Goal: Task Accomplishment & Management: Manage account settings

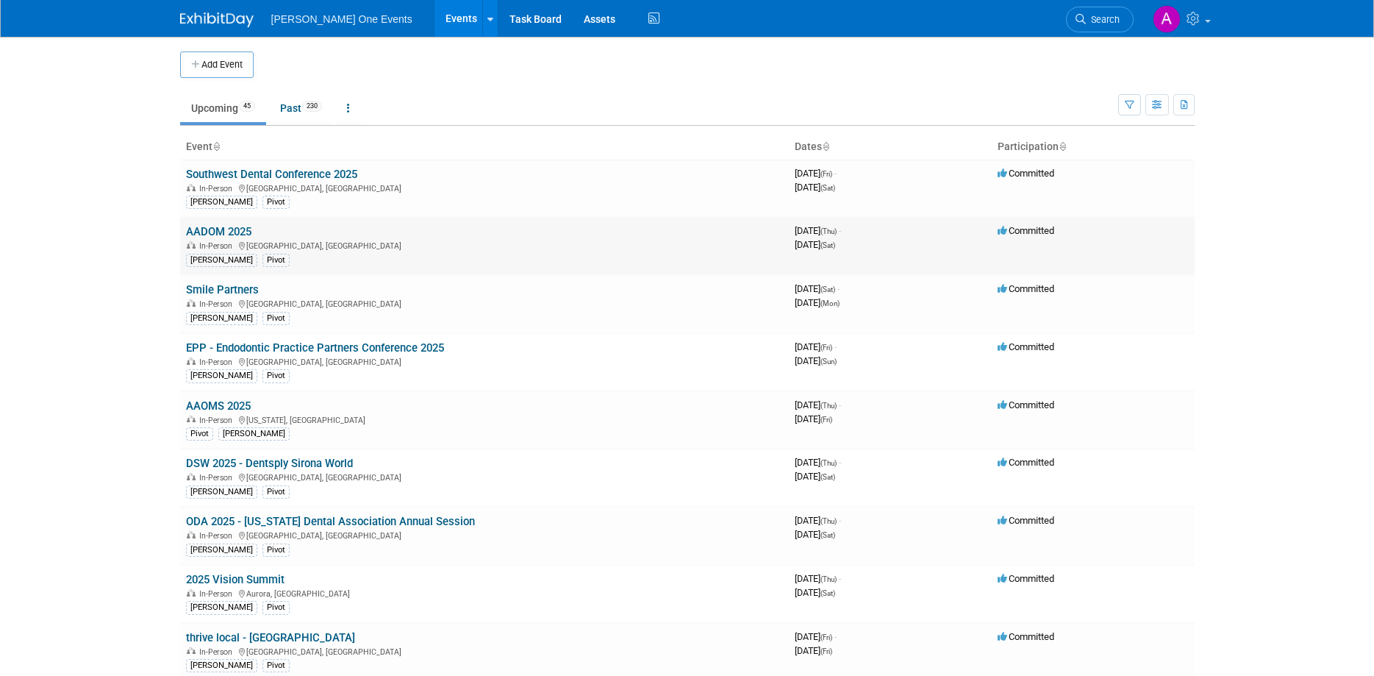
click at [215, 227] on link "AADOM 2025" at bounding box center [218, 231] width 65 height 13
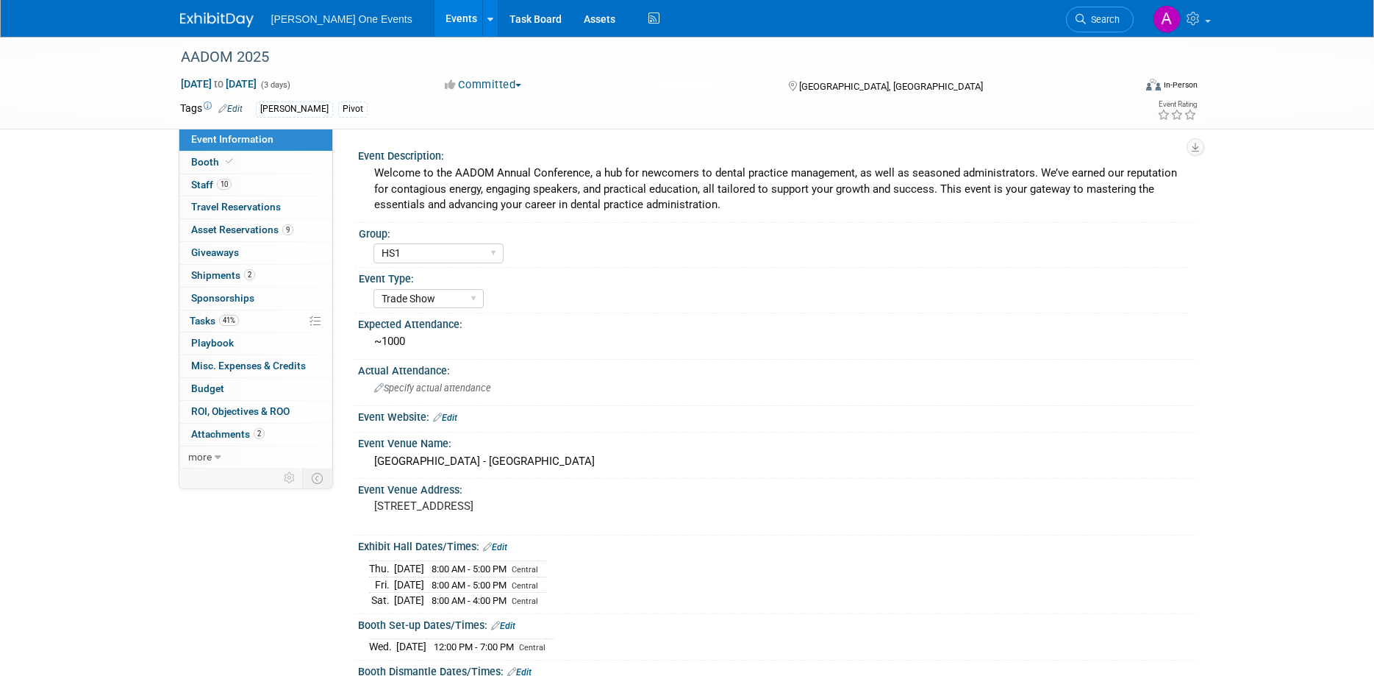
select select "HS1"
select select "Trade Show"
click at [218, 160] on span "Booth" at bounding box center [213, 162] width 45 height 12
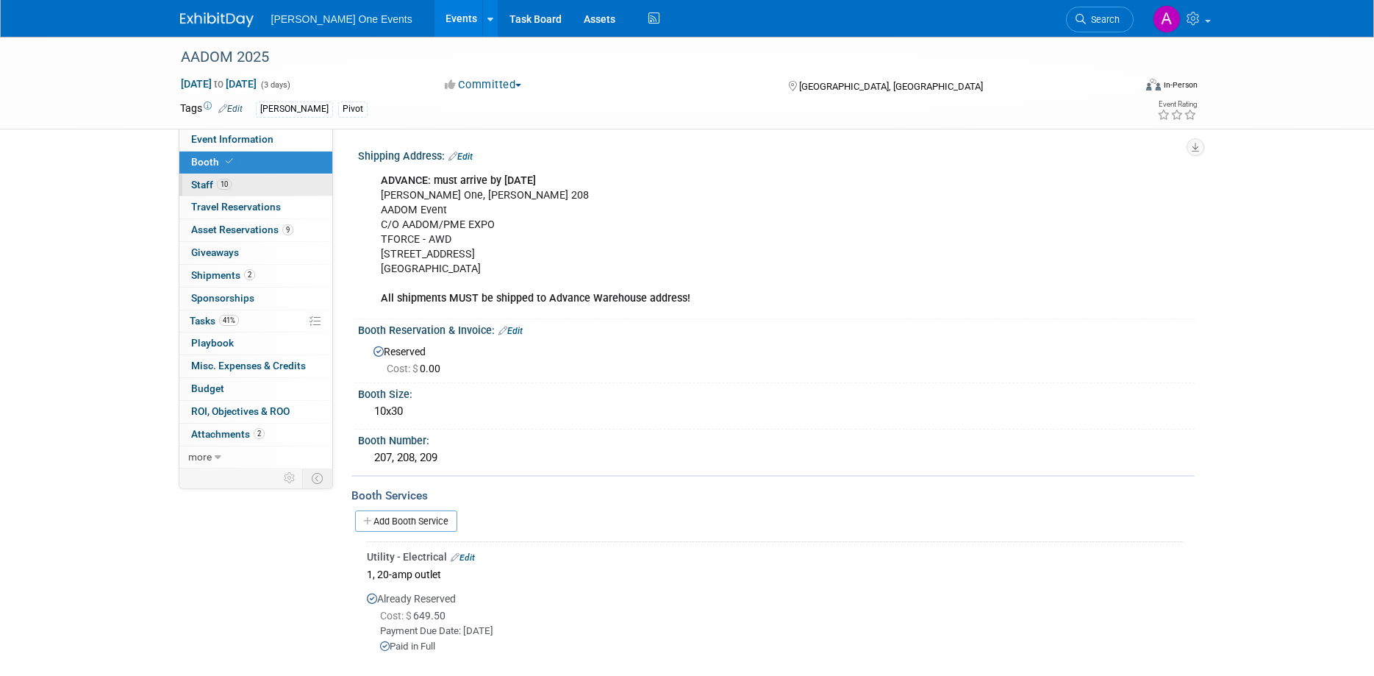
click at [243, 180] on link "10 Staff 10" at bounding box center [255, 185] width 153 height 22
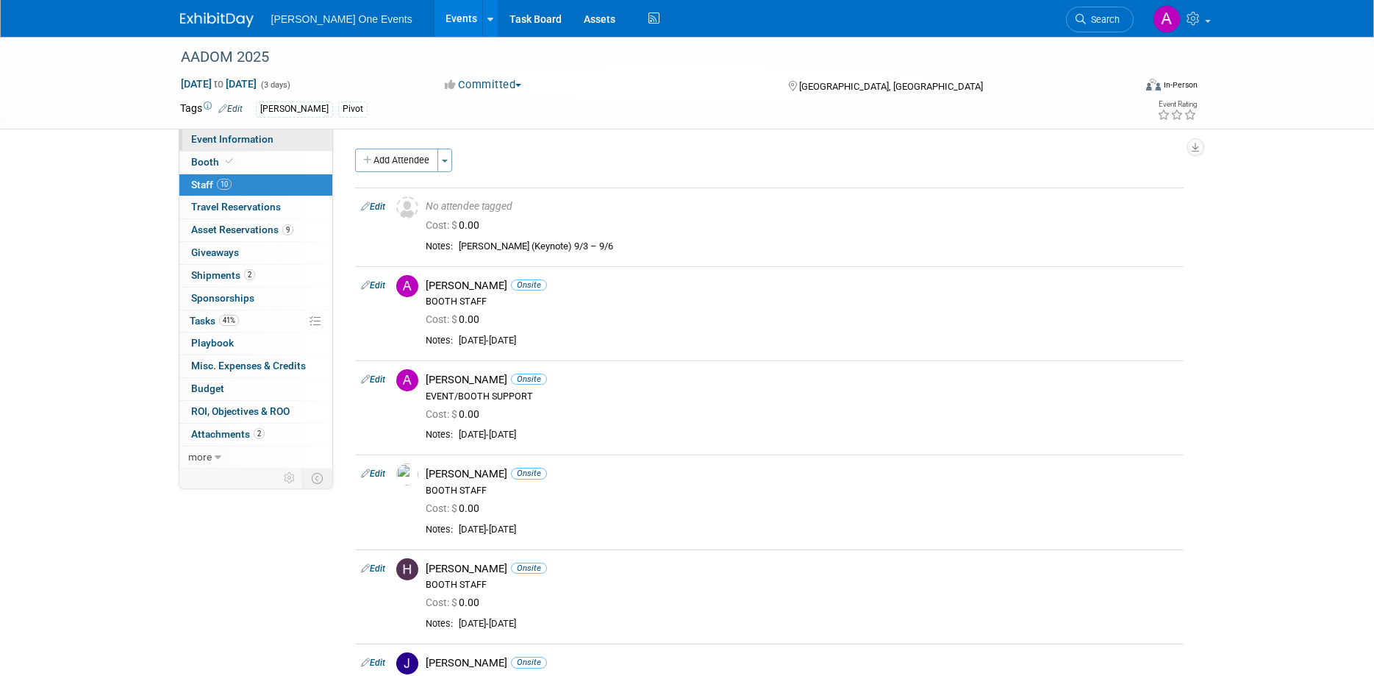
click at [235, 136] on span "Event Information" at bounding box center [232, 139] width 82 height 12
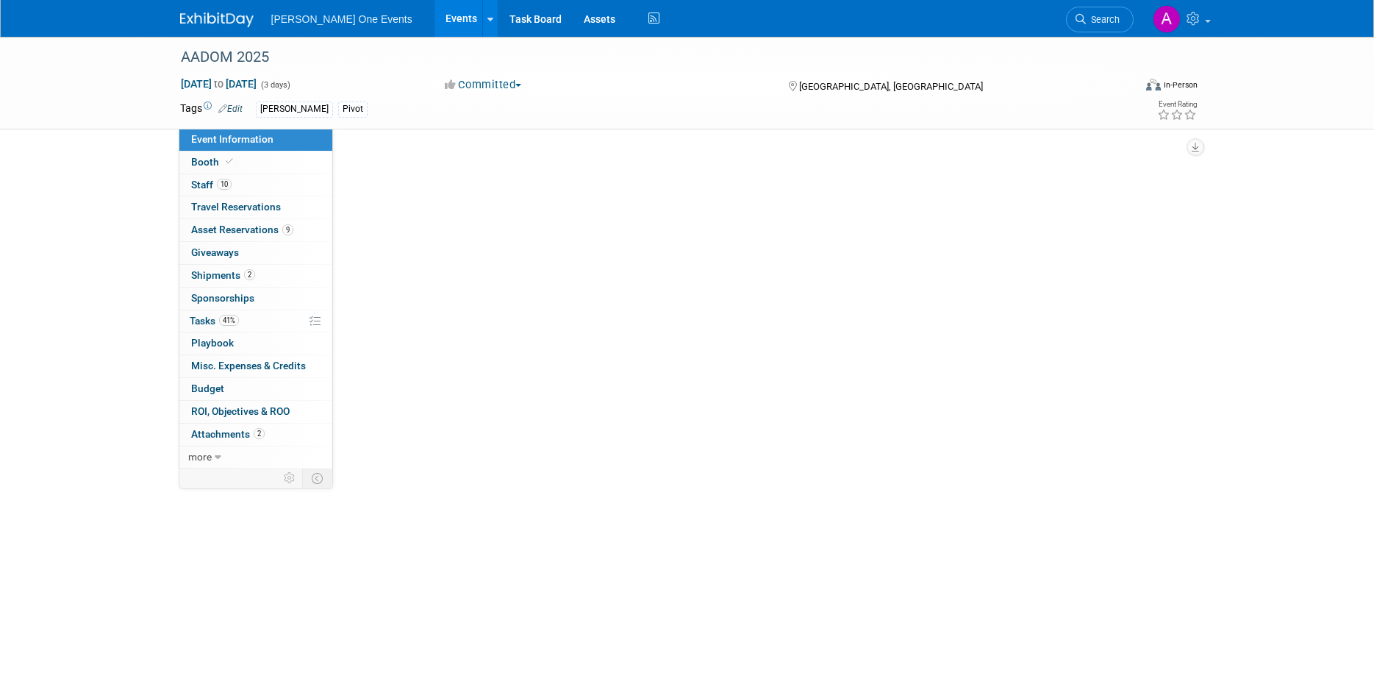
select select "HS1"
select select "Trade Show"
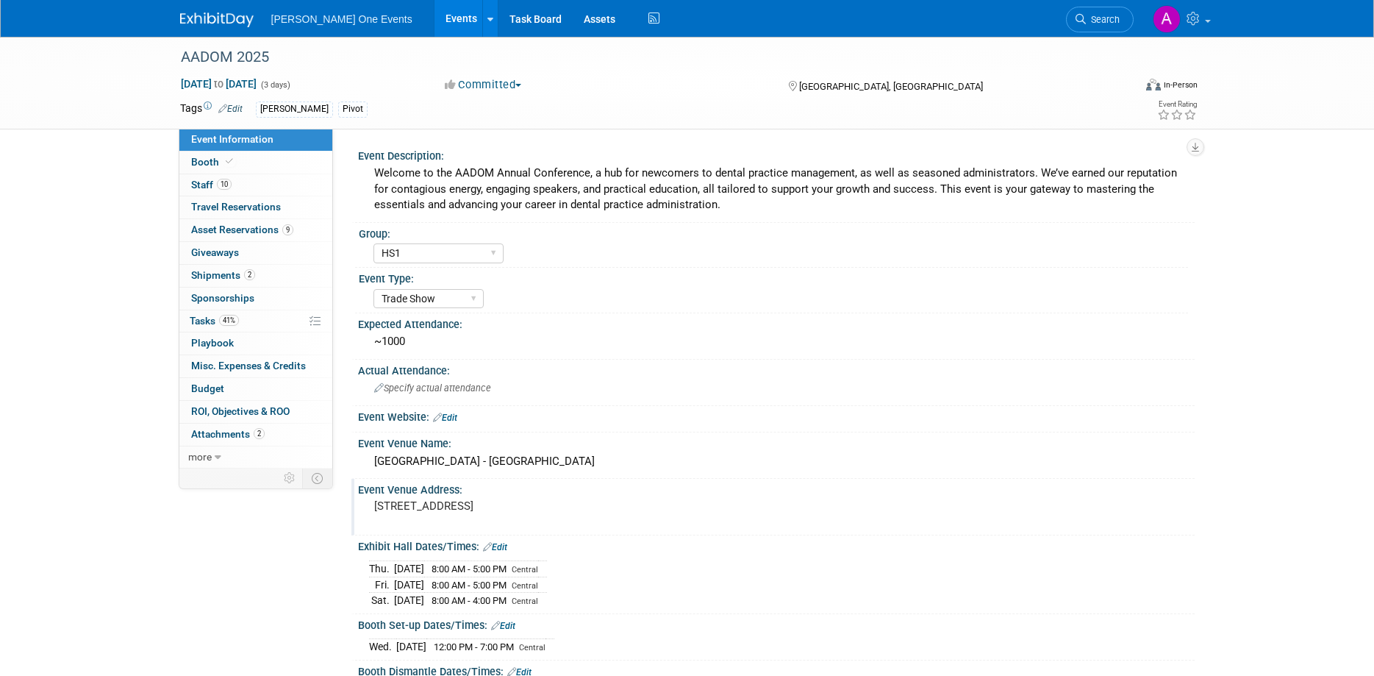
drag, startPoint x: 583, startPoint y: 509, endPoint x: 375, endPoint y: 501, distance: 208.2
click at [375, 501] on pre "[STREET_ADDRESS]" at bounding box center [532, 505] width 316 height 13
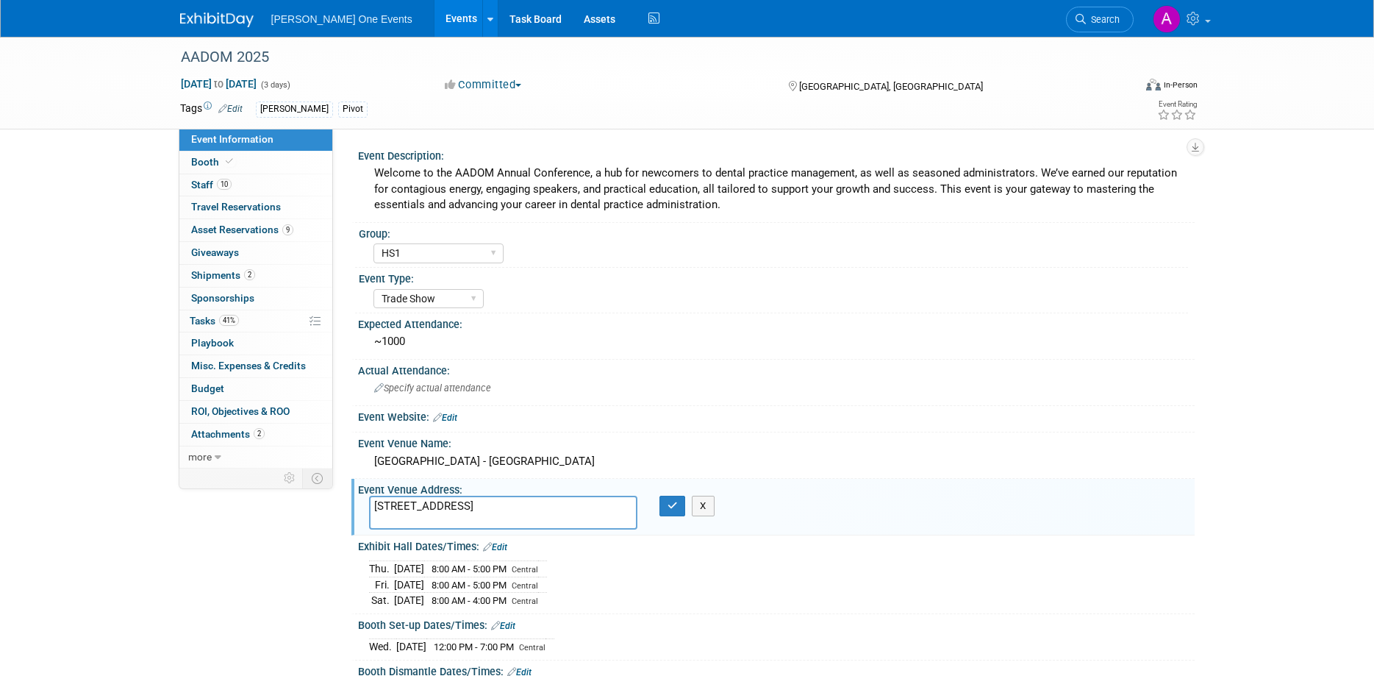
drag, startPoint x: 585, startPoint y: 507, endPoint x: 316, endPoint y: 506, distance: 269.1
click at [369, 506] on textarea "[STREET_ADDRESS]" at bounding box center [503, 513] width 268 height 34
click at [219, 265] on link "2 Shipments 2" at bounding box center [255, 276] width 153 height 22
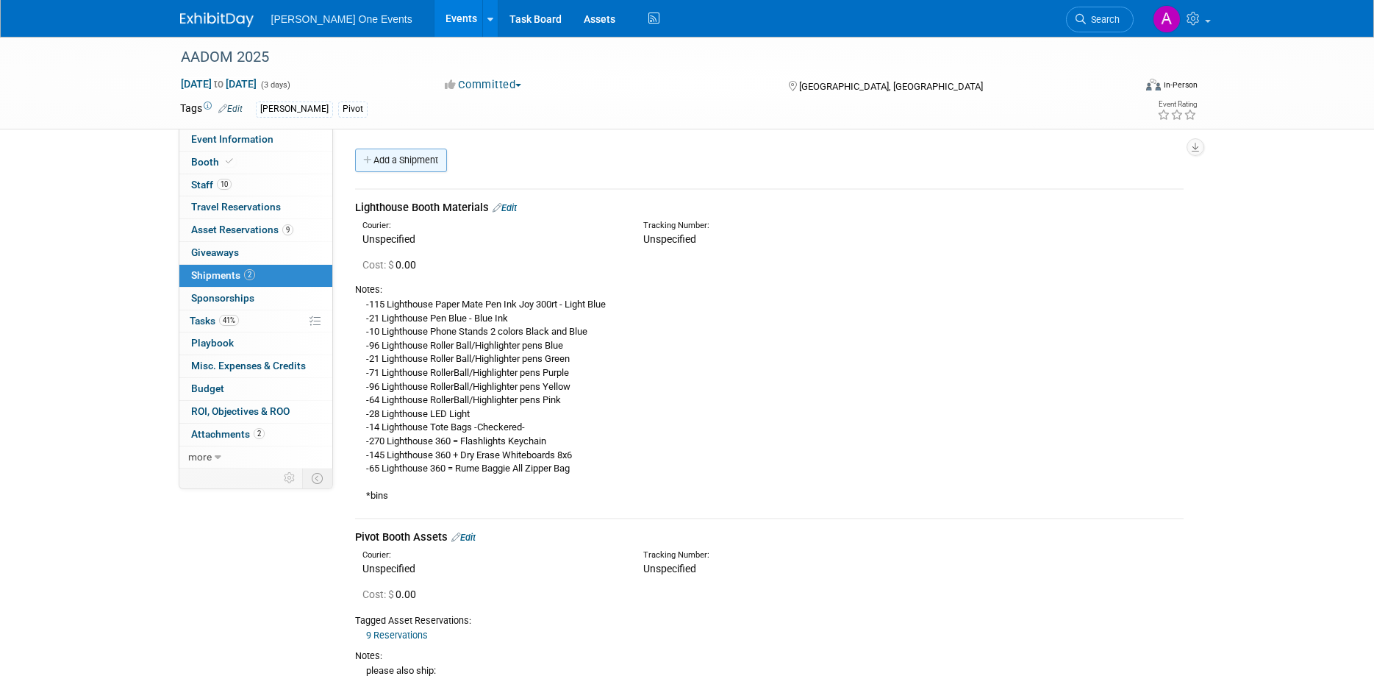
click at [388, 162] on link "Add a Shipment" at bounding box center [401, 161] width 92 height 24
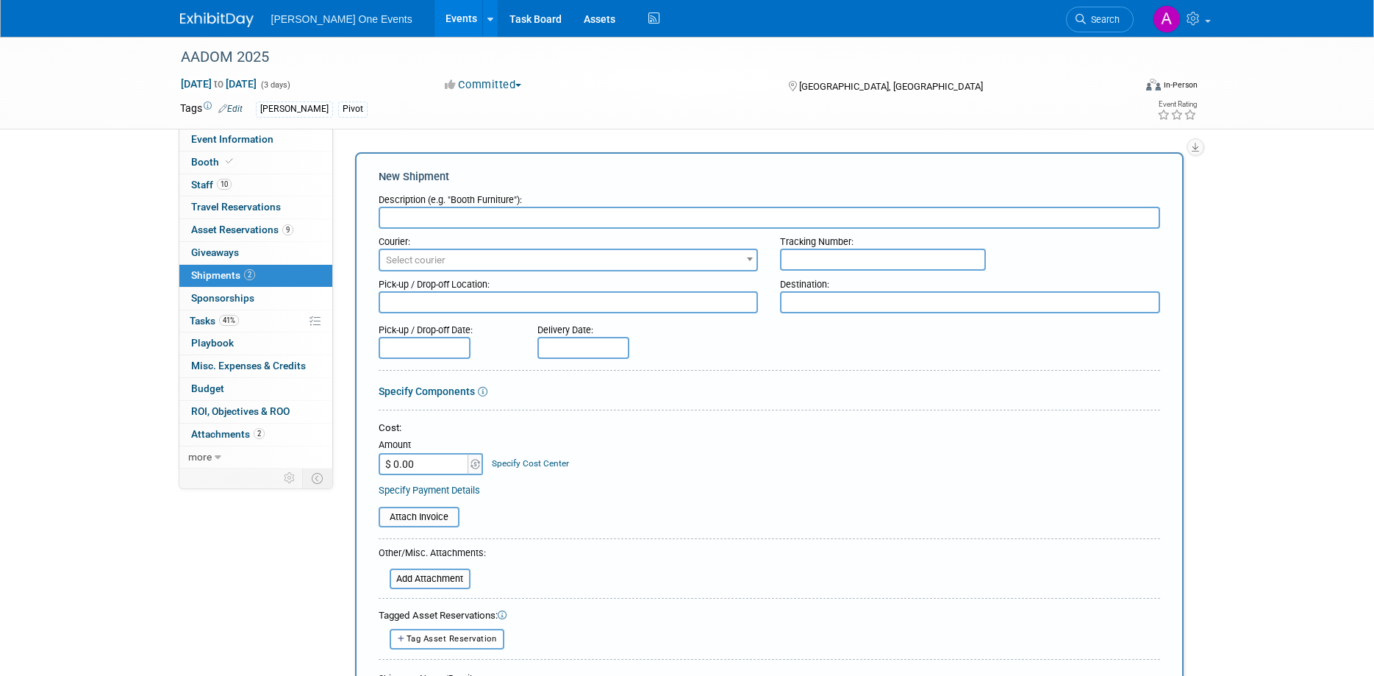
click at [462, 216] on input "text" at bounding box center [770, 218] width 782 height 22
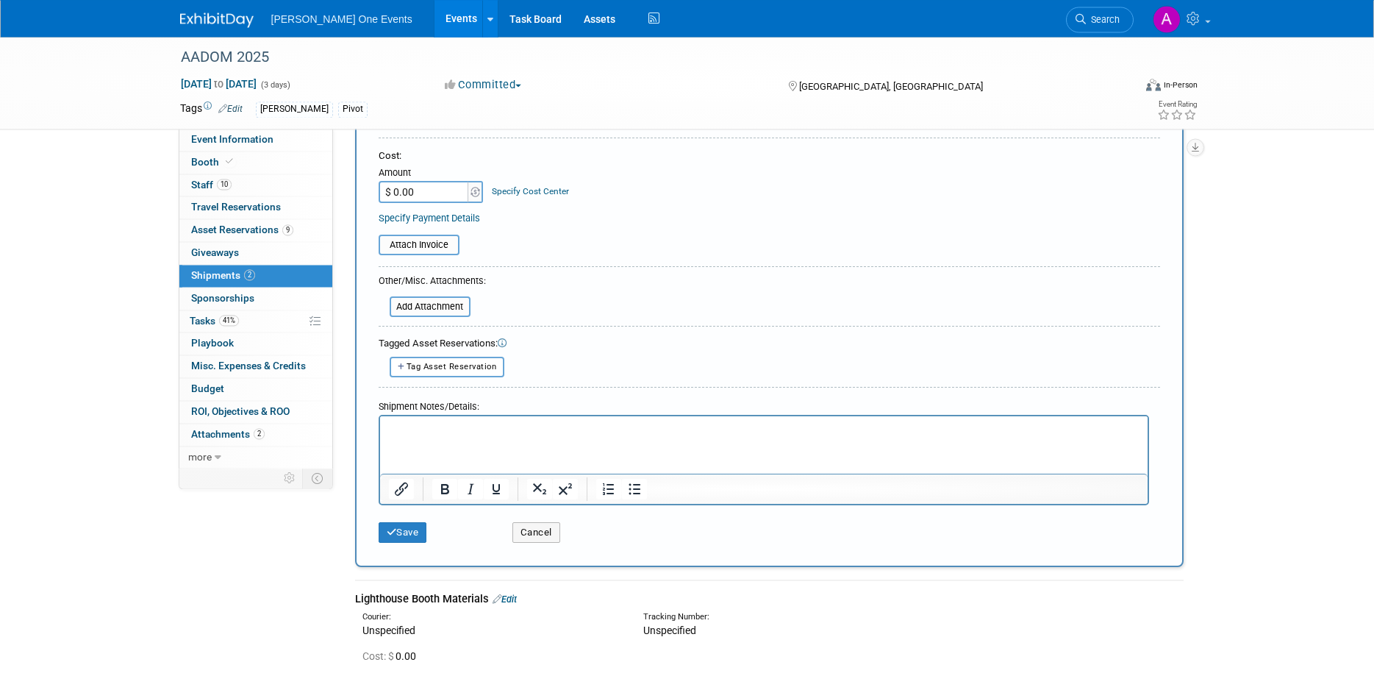
scroll to position [246, 0]
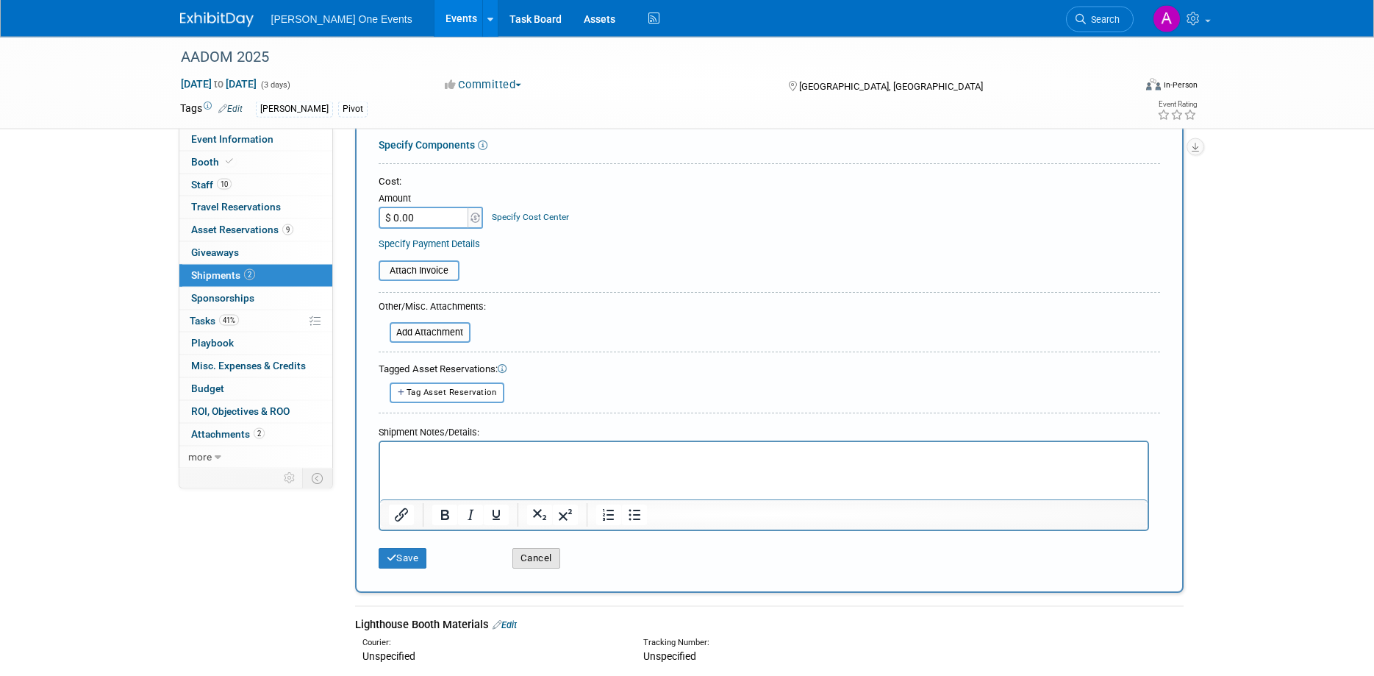
click at [534, 557] on button "Cancel" at bounding box center [536, 558] width 48 height 21
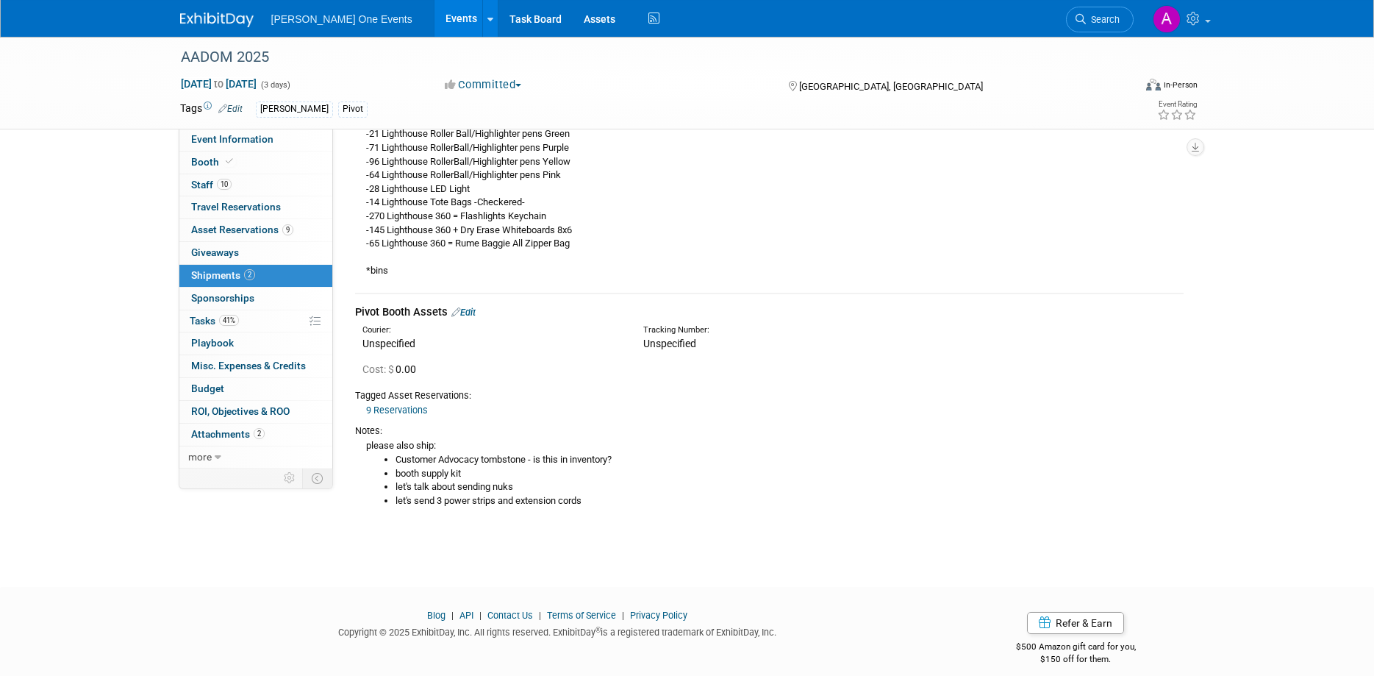
scroll to position [226, 0]
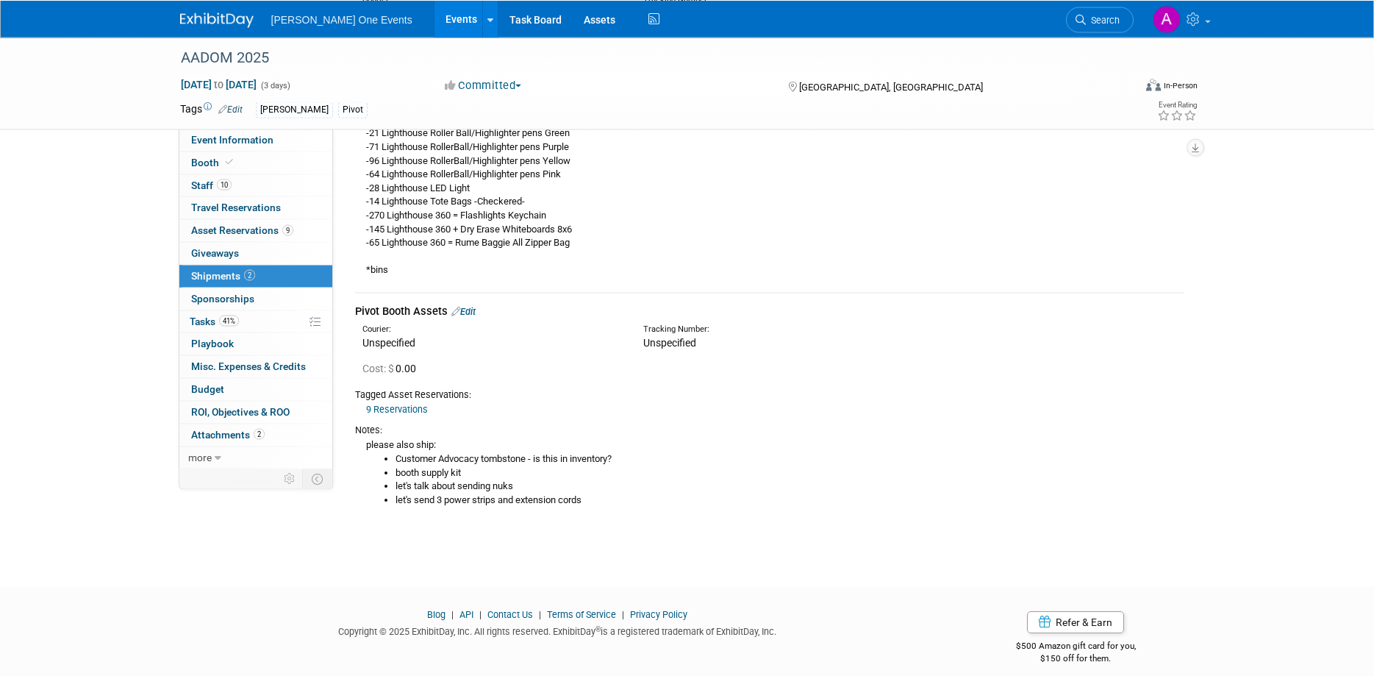
click at [375, 340] on div "Unspecified" at bounding box center [491, 342] width 259 height 15
click at [476, 310] on link "Edit" at bounding box center [463, 311] width 24 height 11
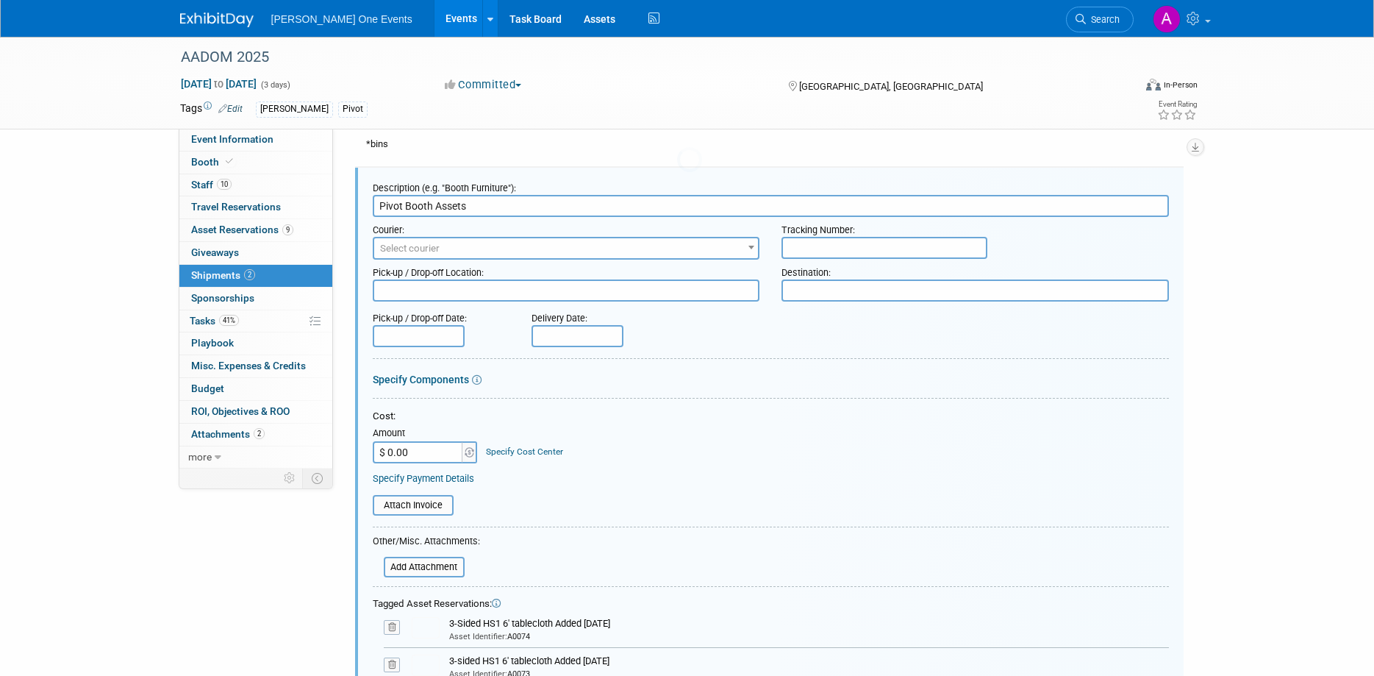
scroll to position [0, 0]
click at [506, 210] on input "Pivot Booth Assets" at bounding box center [771, 206] width 796 height 22
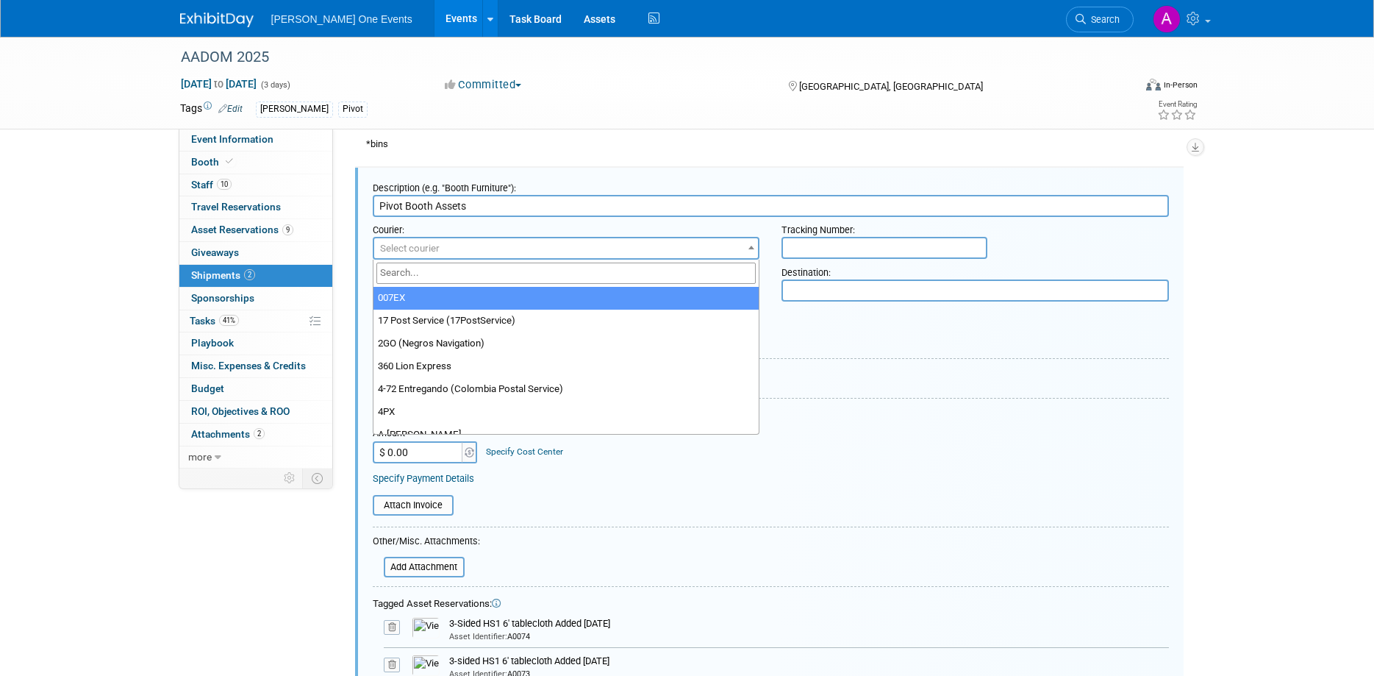
click at [436, 257] on span "Select courier" at bounding box center [566, 248] width 385 height 21
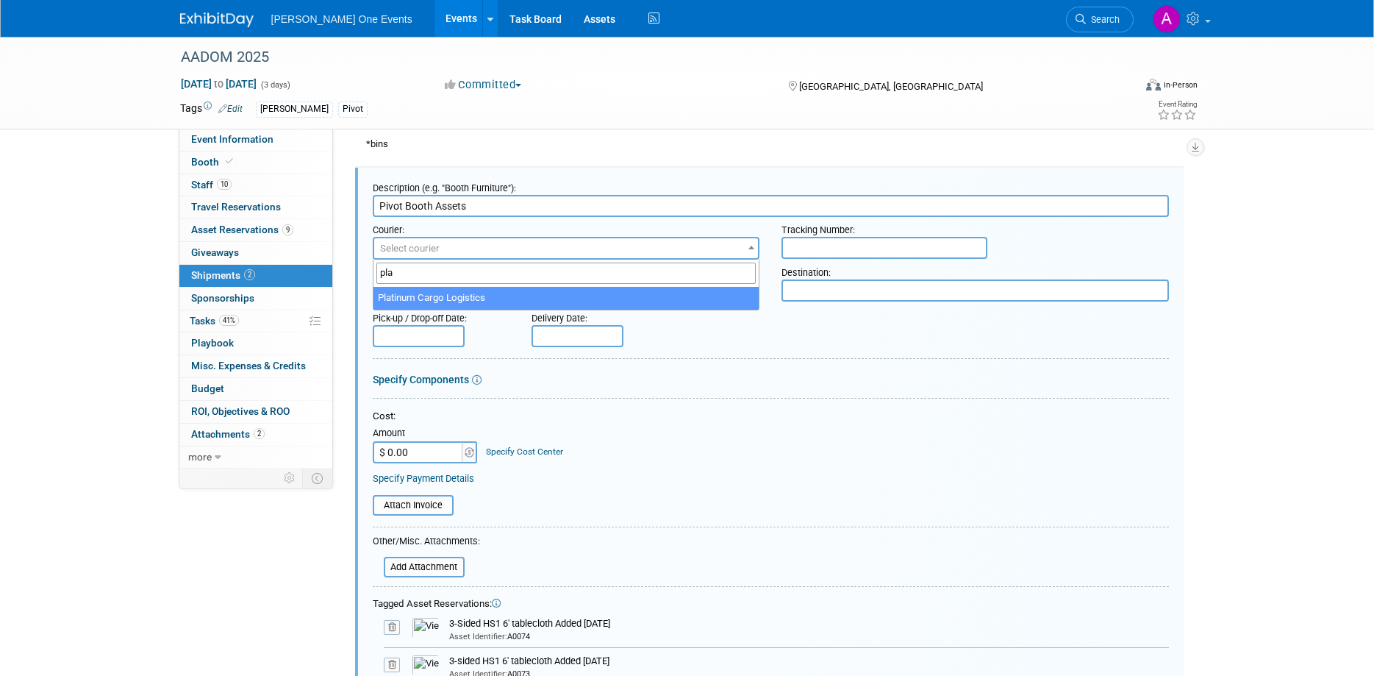
type input "pla"
select select "580"
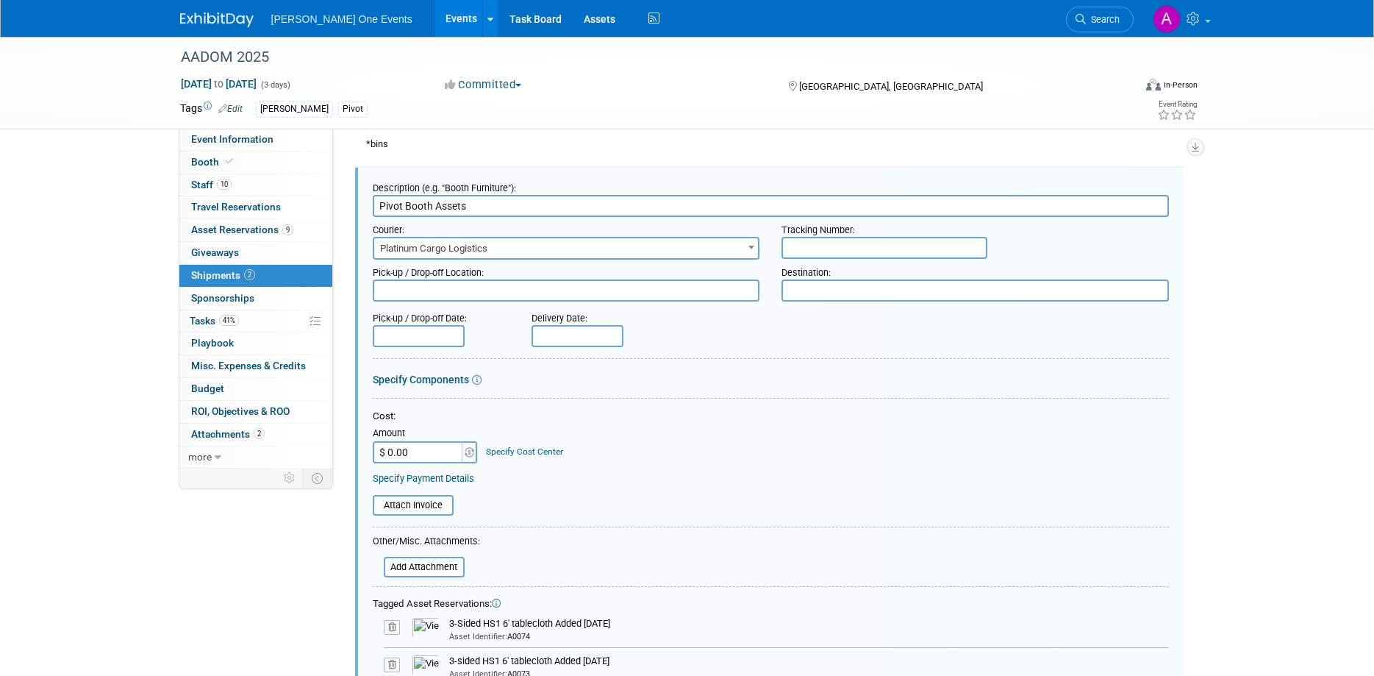
click at [815, 246] on input "text" at bounding box center [885, 248] width 206 height 22
type input "2130701"
click at [667, 289] on textarea at bounding box center [566, 290] width 387 height 22
type textarea "a"
type textarea "Advanced"
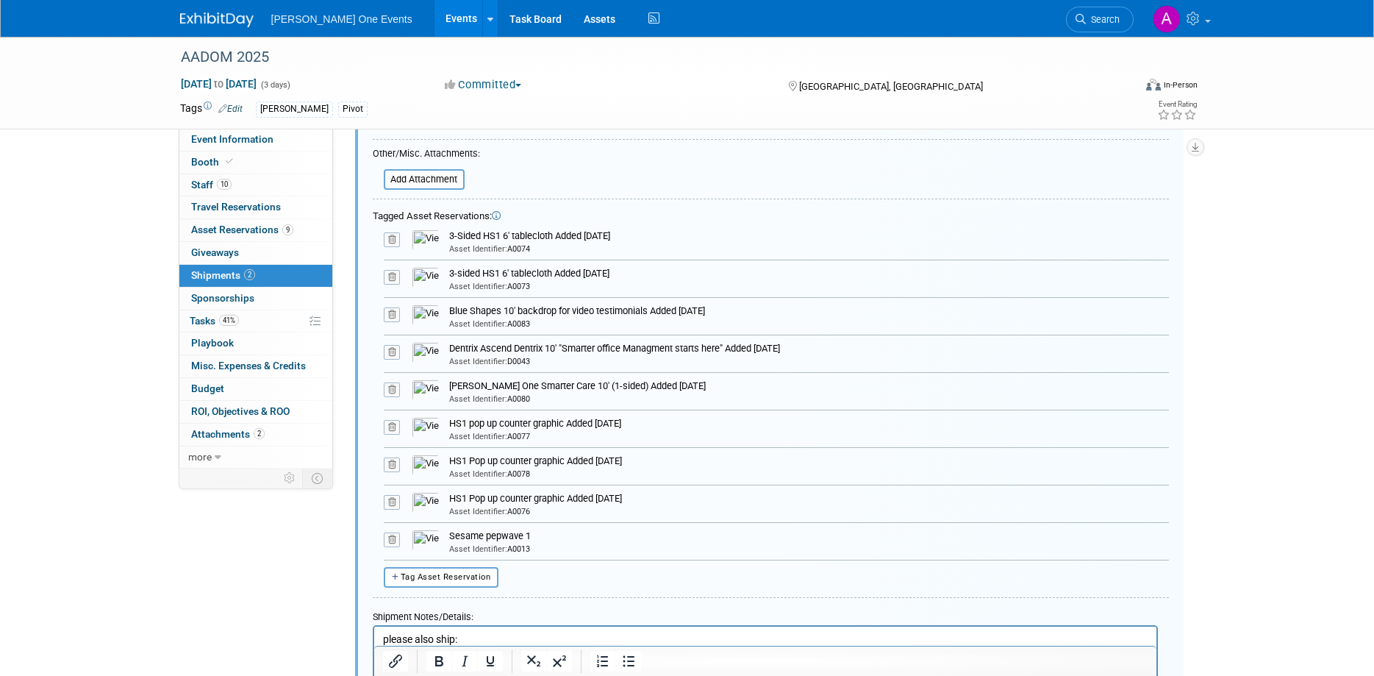
scroll to position [764, 0]
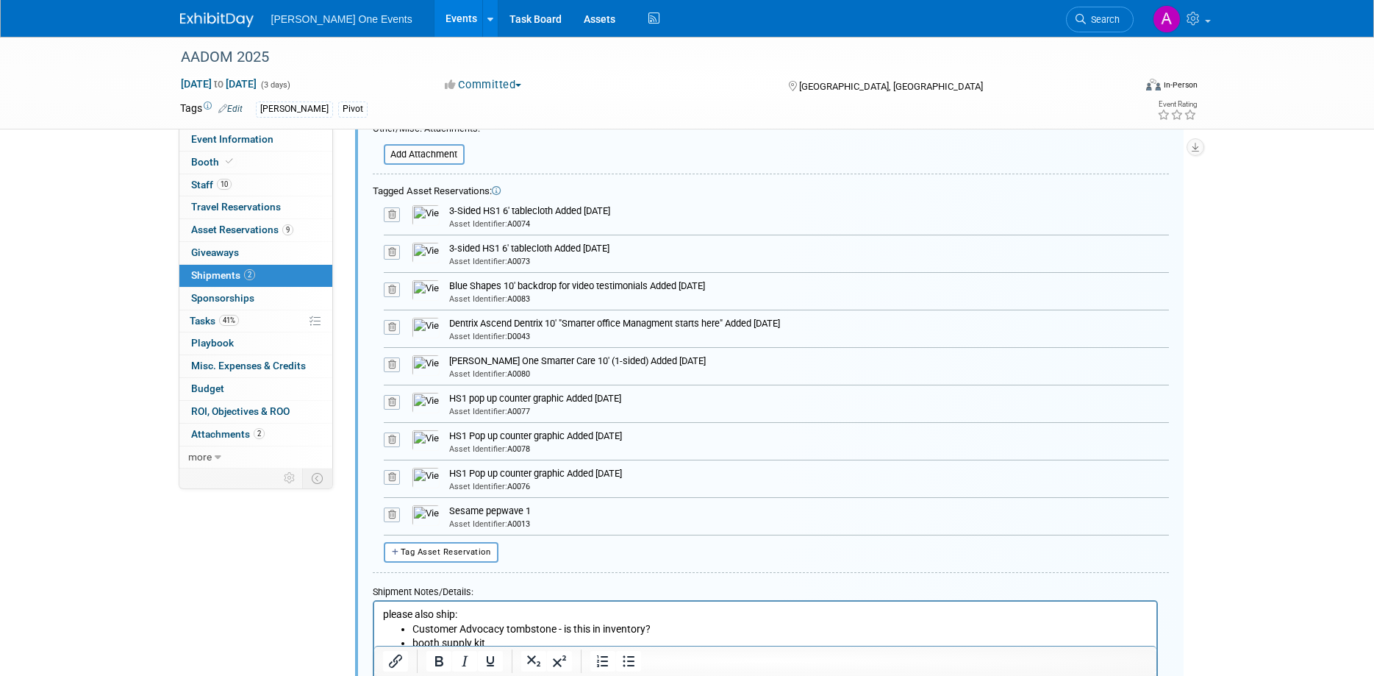
click at [388, 517] on icon at bounding box center [392, 514] width 16 height 15
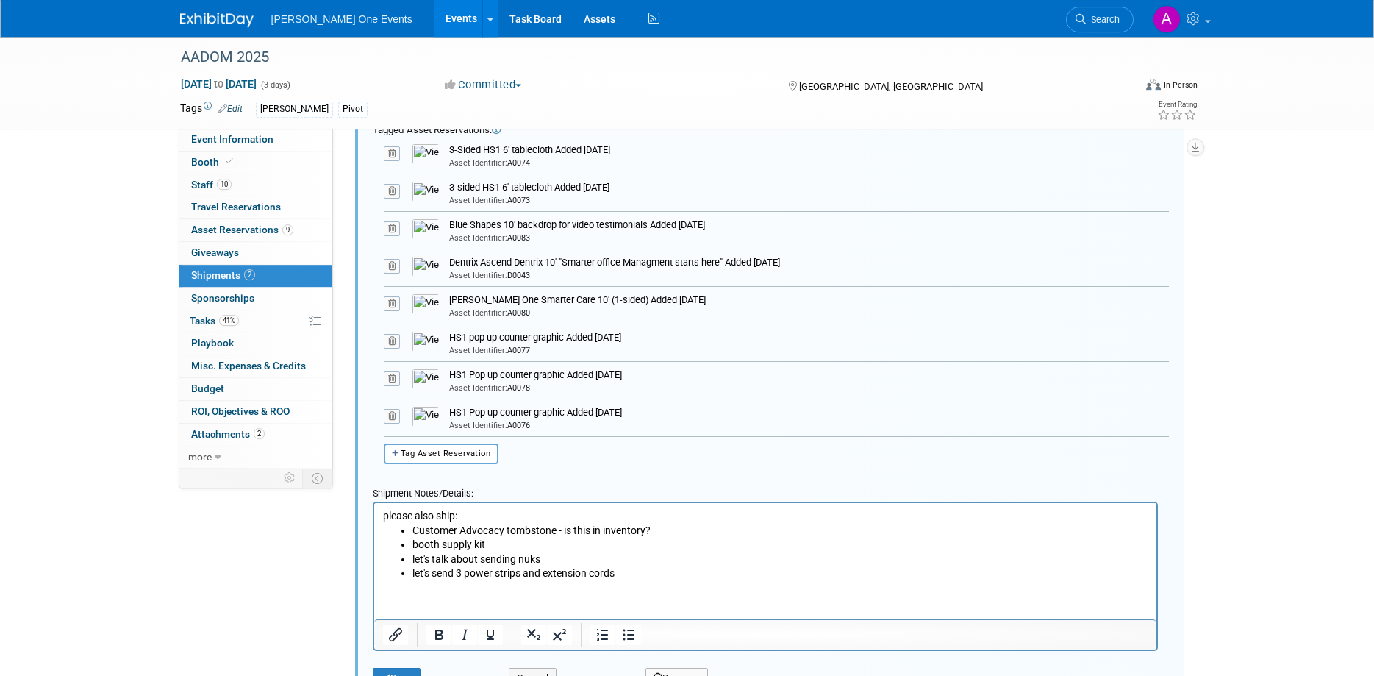
scroll to position [820, 0]
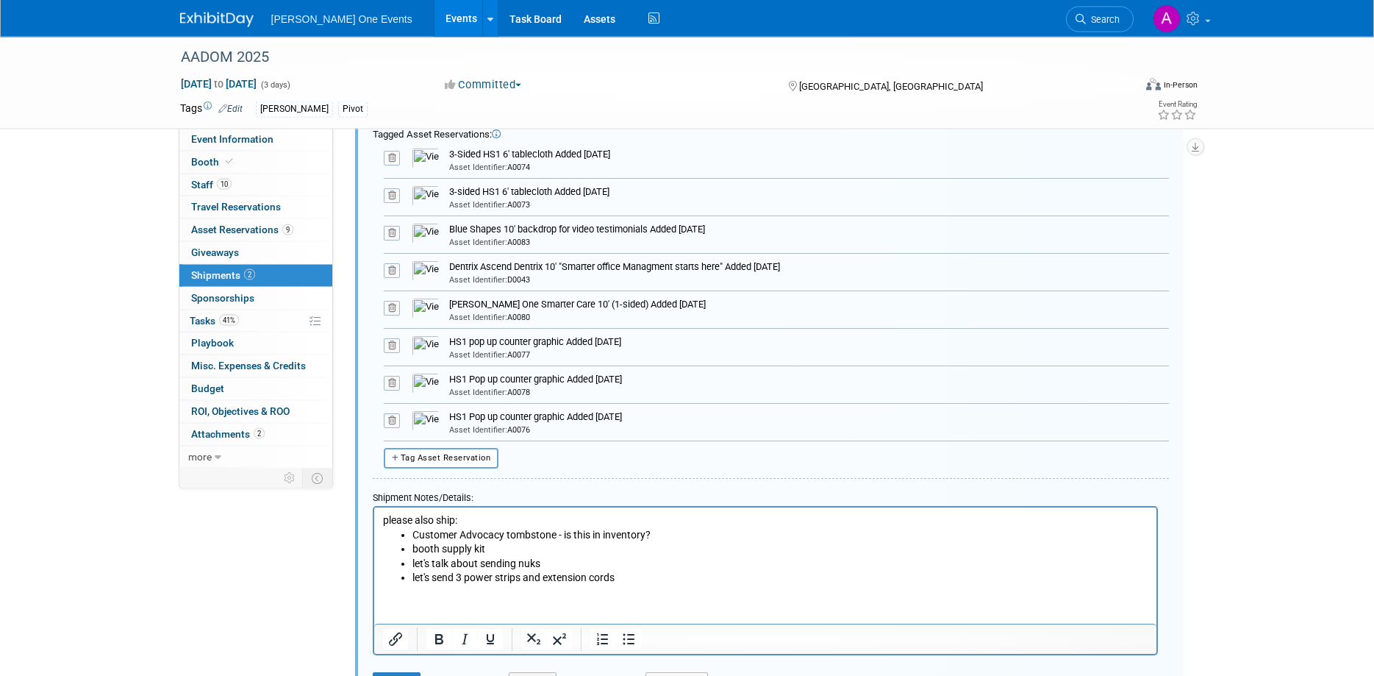
click at [682, 557] on li "booth supply kit" at bounding box center [780, 549] width 736 height 15
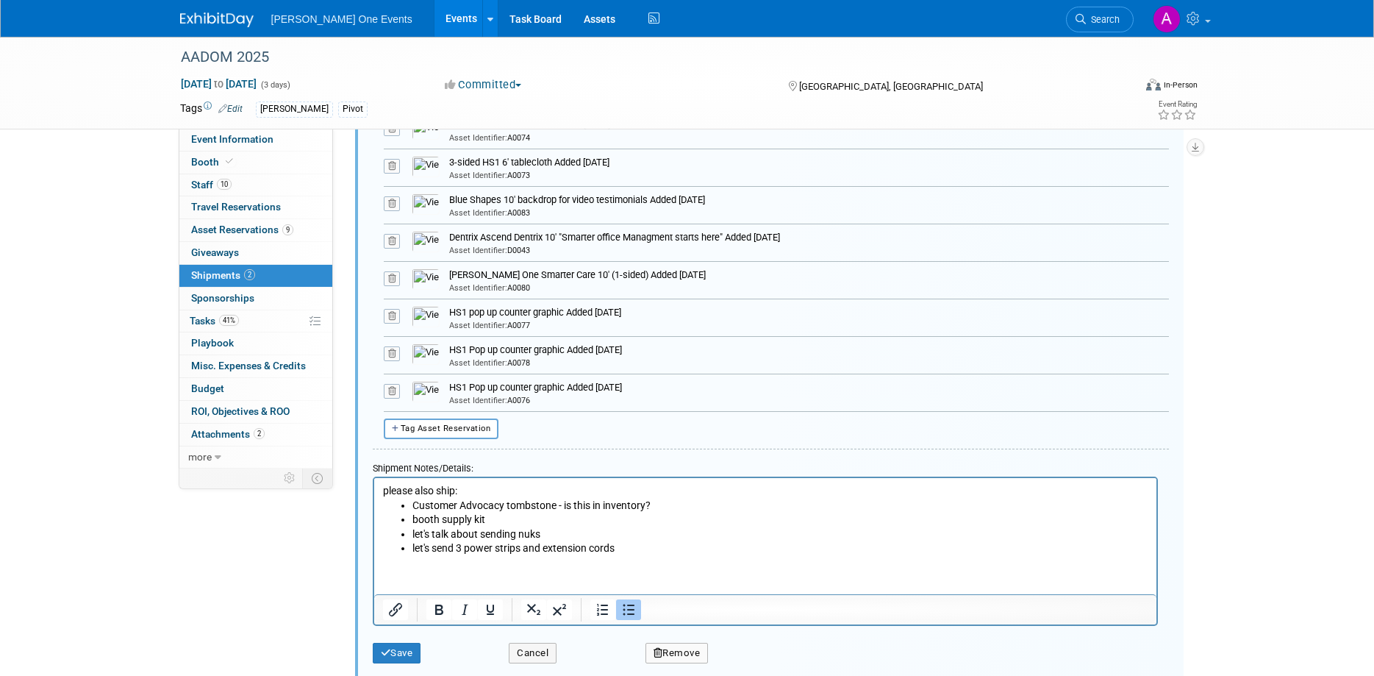
scroll to position [858, 0]
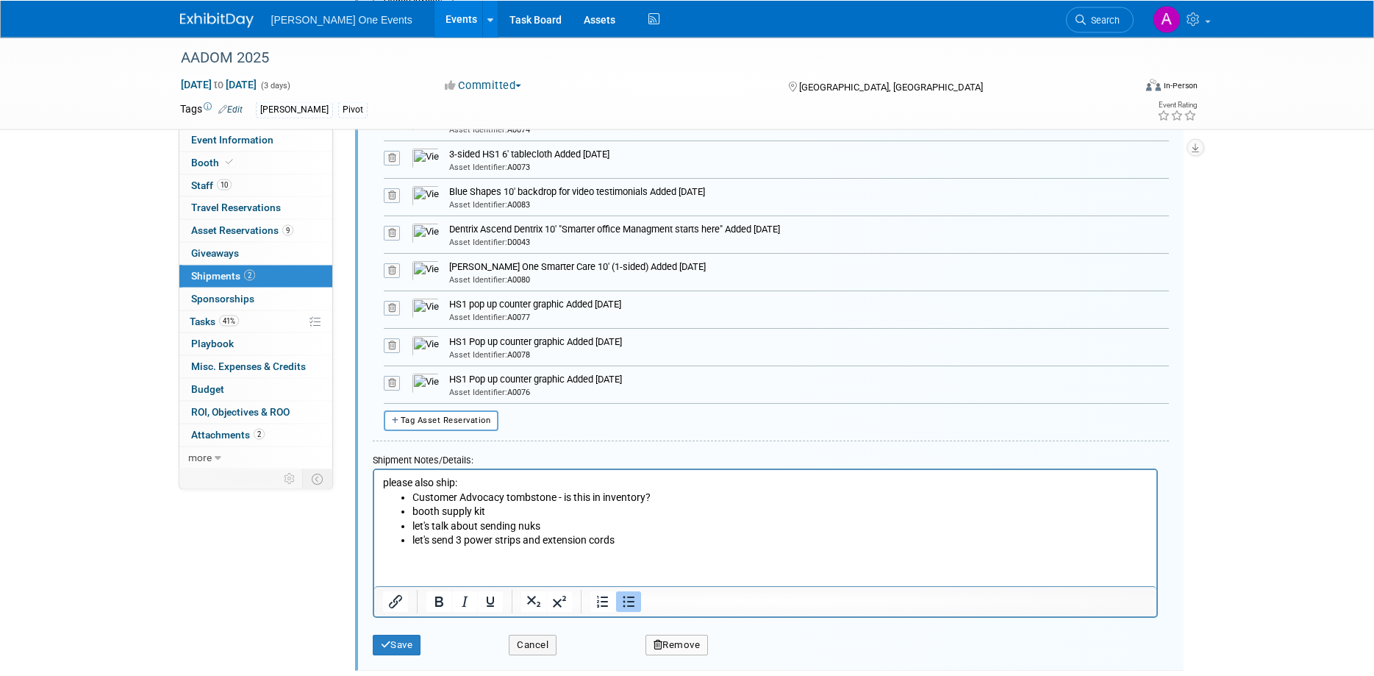
click at [551, 524] on li "let's talk about sending nuks" at bounding box center [780, 526] width 736 height 15
click at [623, 541] on li "let's send 3 power strips and extension cords" at bounding box center [780, 540] width 736 height 15
click at [699, 548] on html "please also ship: Customer Advocacy tombstone - is this in inventory? booth sup…" at bounding box center [764, 509] width 782 height 78
click at [658, 507] on li "booth supply kit" at bounding box center [780, 511] width 736 height 15
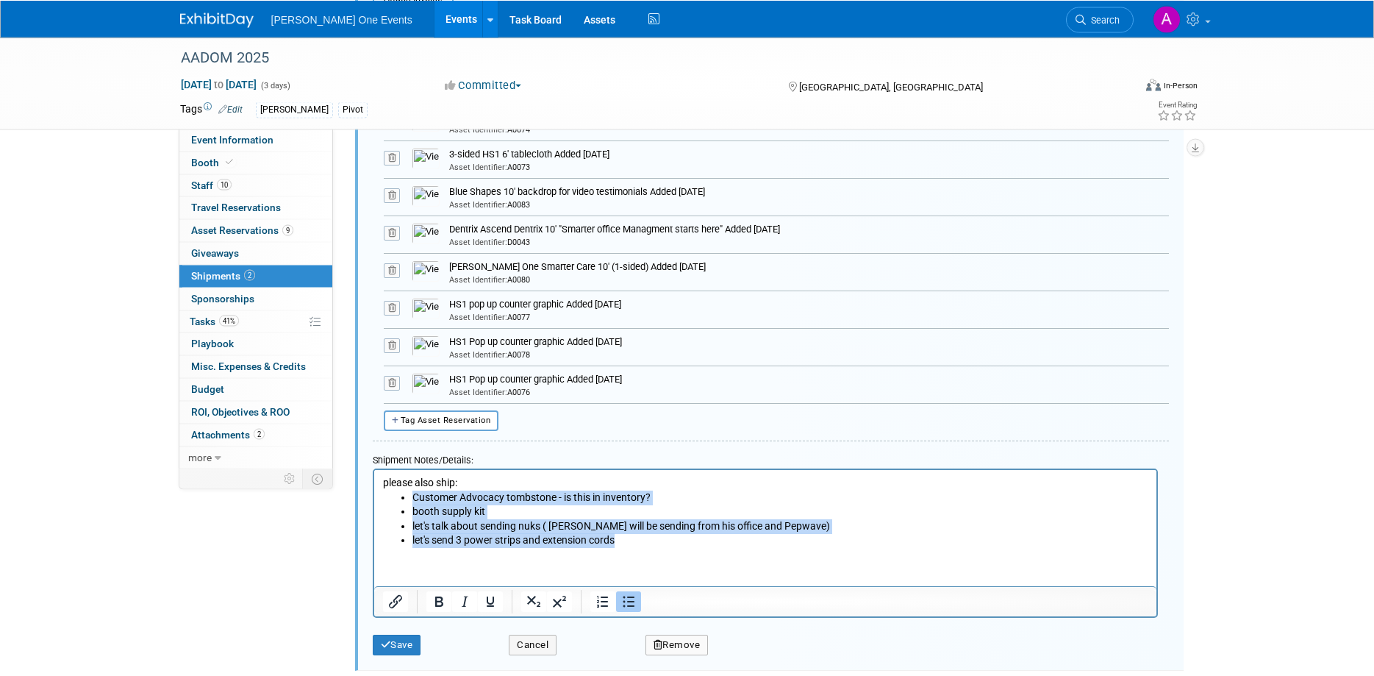
drag, startPoint x: 576, startPoint y: 535, endPoint x: 414, endPoint y: 493, distance: 168.0
click at [414, 493] on ul "Customer Advocacy tombstone - is this in inventory? booth supply kit let's talk…" at bounding box center [764, 518] width 765 height 57
copy ul "Customer Advocacy tombstone - is this in inventory? booth supply kit let's talk…"
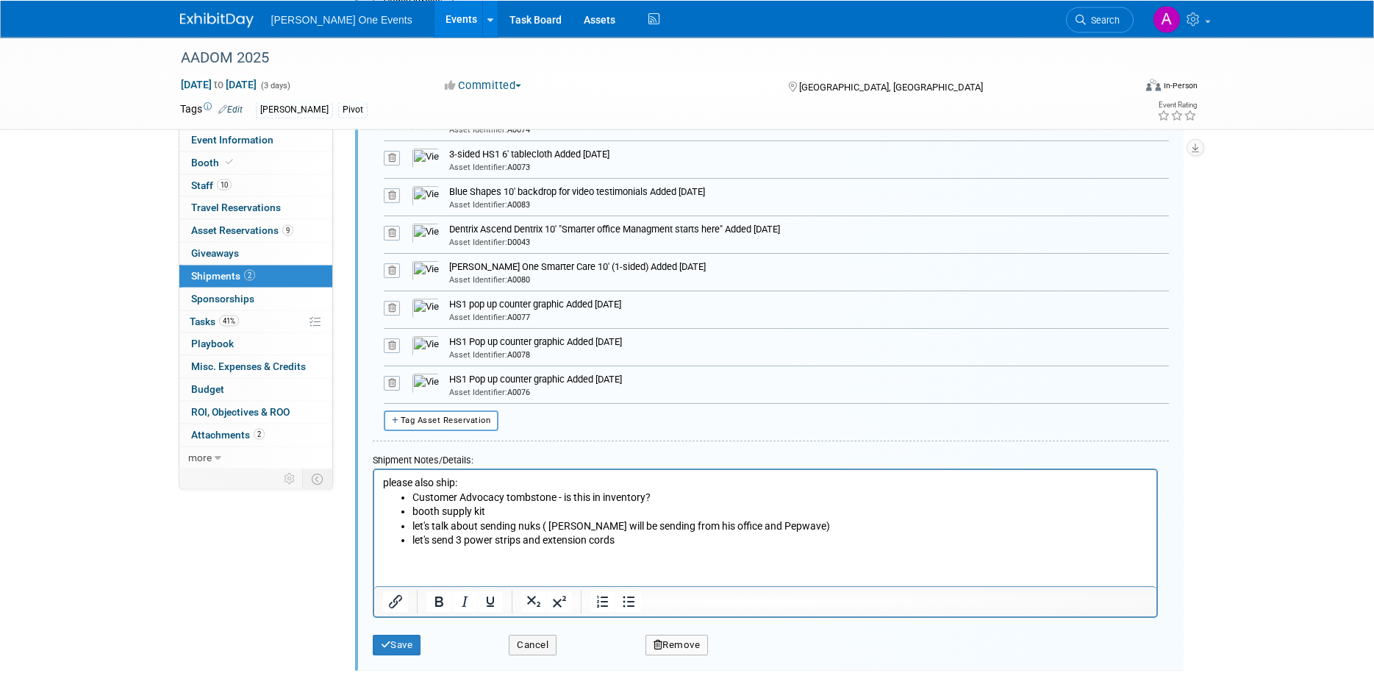
click at [798, 490] on p "please also ship:" at bounding box center [764, 483] width 765 height 15
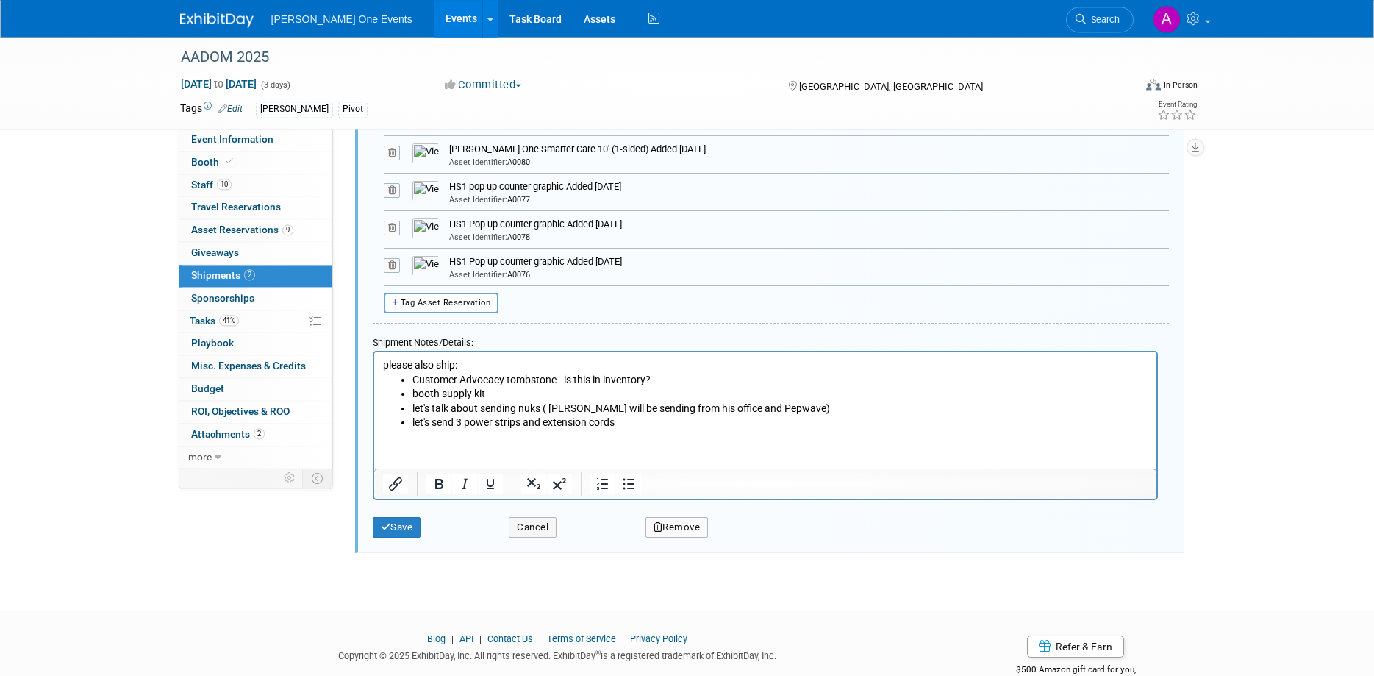
scroll to position [970, 0]
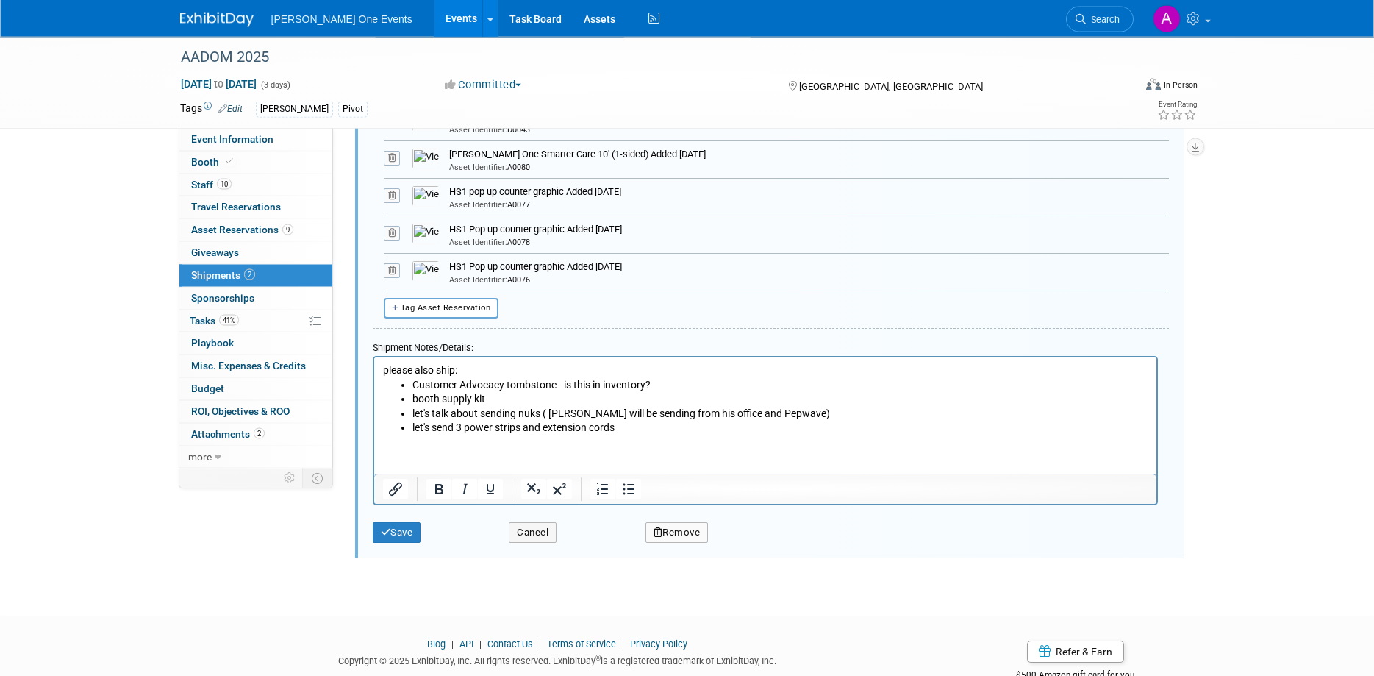
click at [381, 371] on html "please also ship: Customer Advocacy tombstone - is this in inventory? booth sup…" at bounding box center [764, 396] width 782 height 78
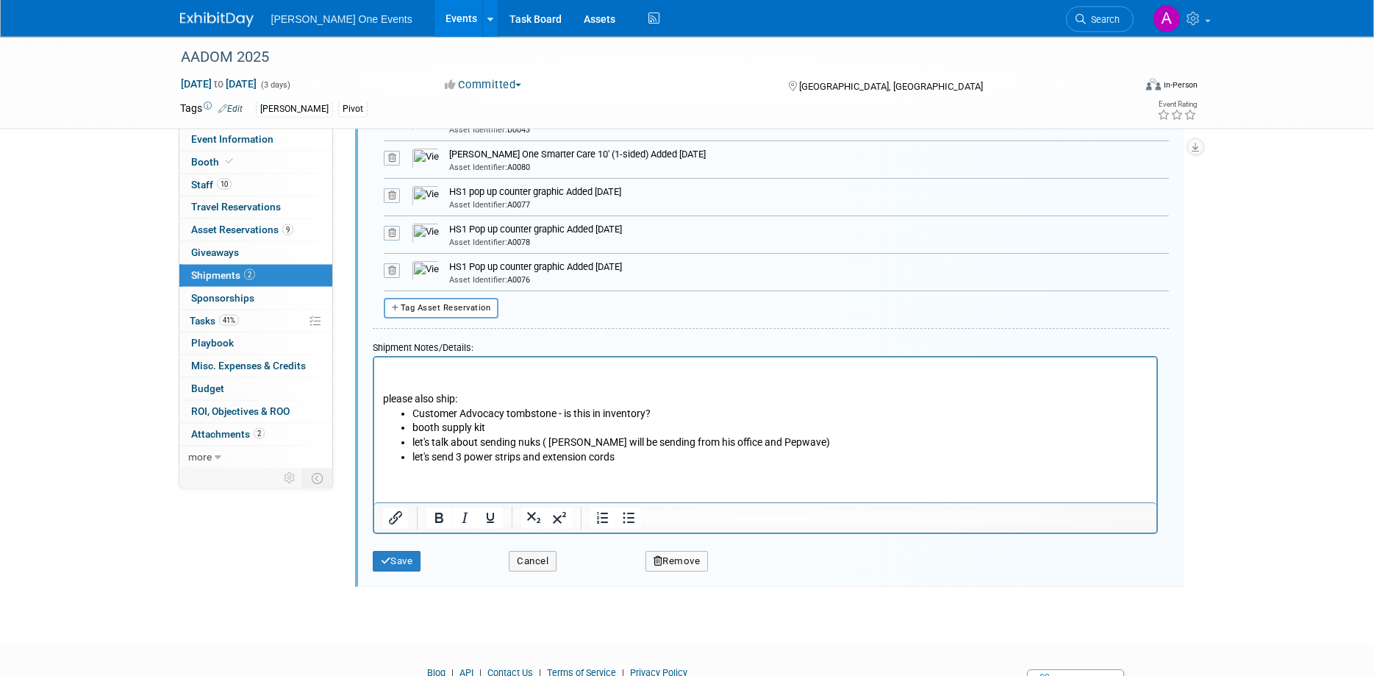
click at [393, 369] on p "Rich Text Area. Press ALT-0 for help." at bounding box center [764, 370] width 765 height 15
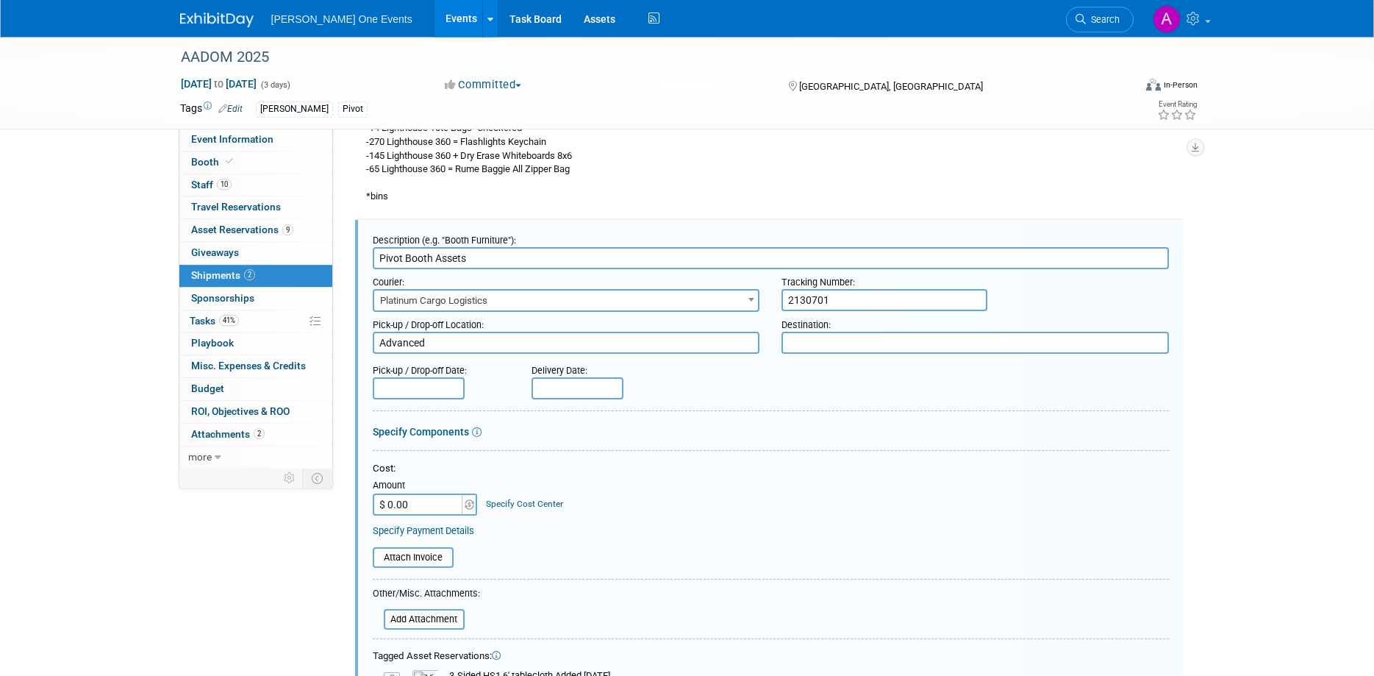
scroll to position [296, 0]
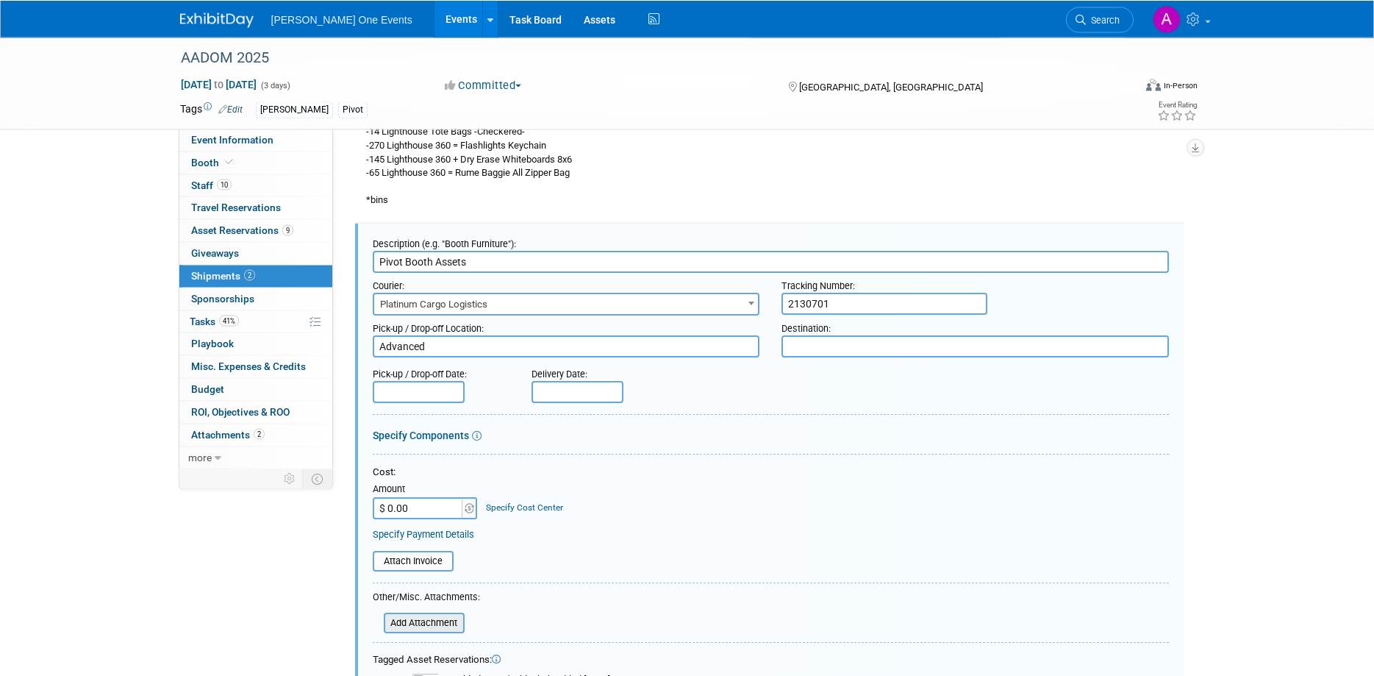
click at [415, 621] on input "file" at bounding box center [375, 623] width 175 height 18
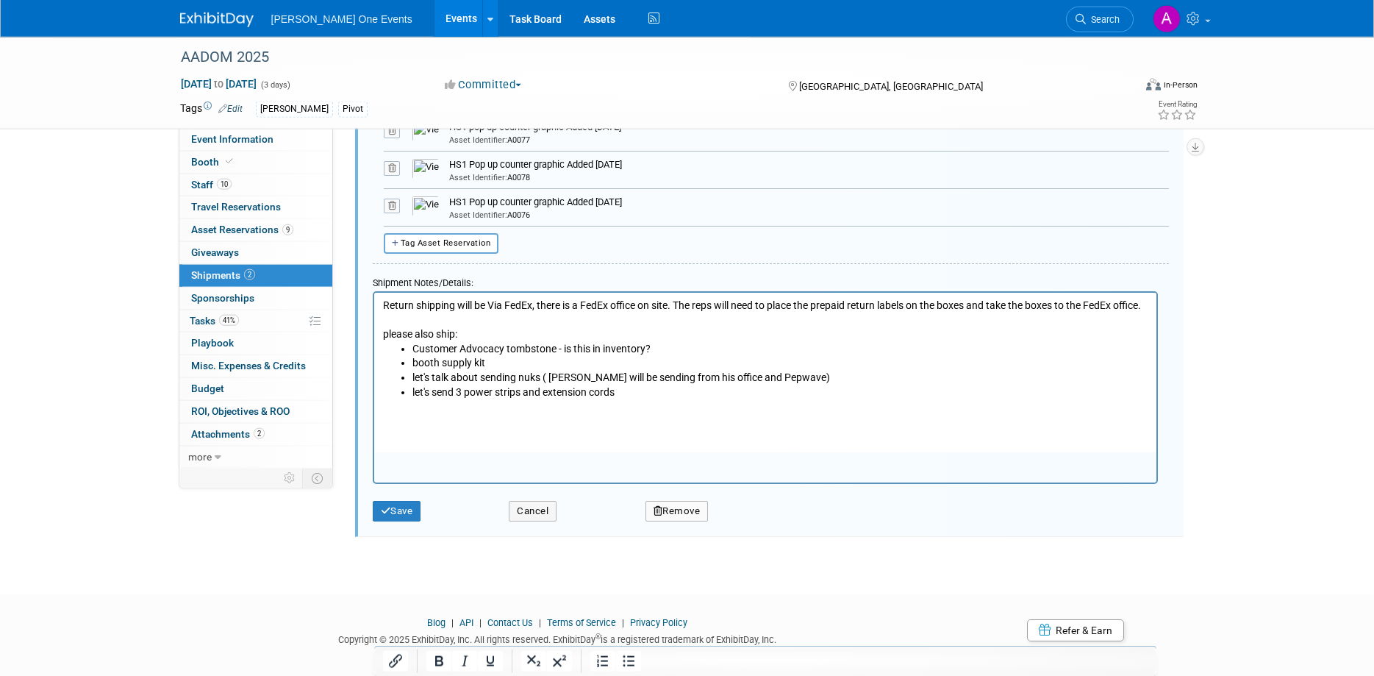
scroll to position [1077, 0]
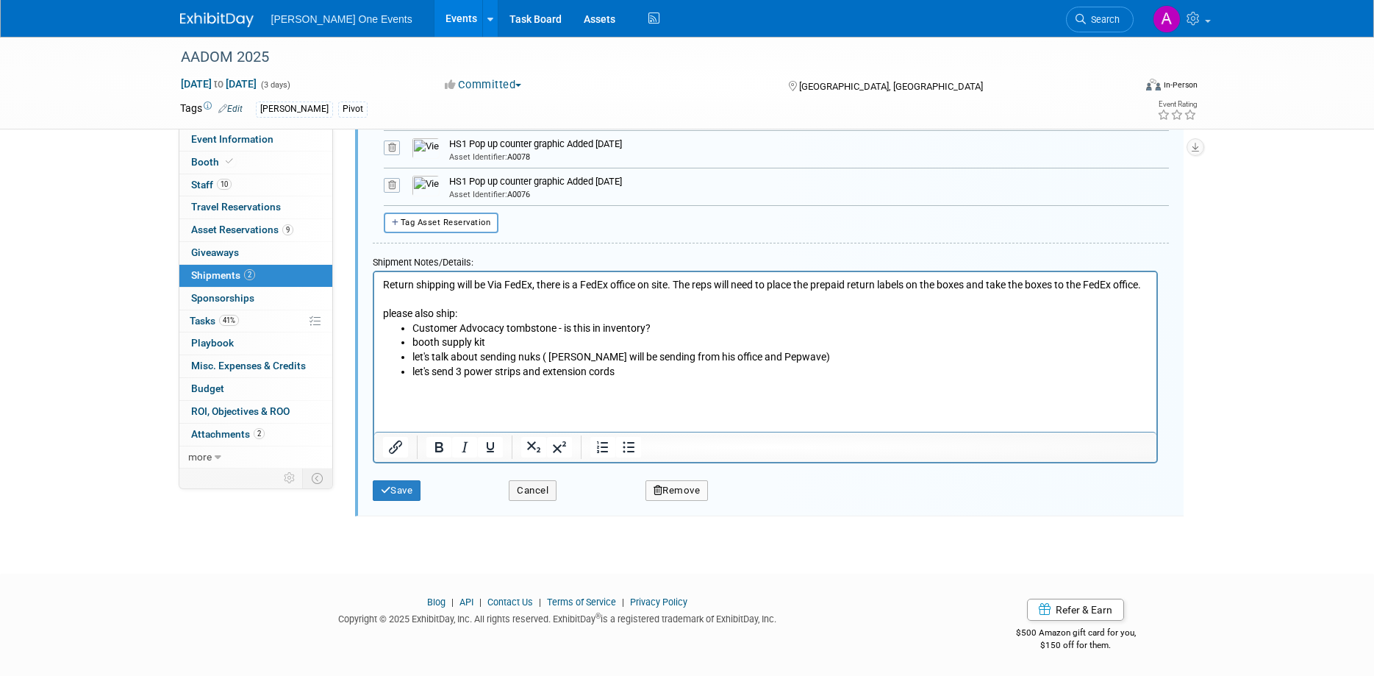
click at [419, 292] on p "Return shipping will be Via FedEx, there is a FedEx office on site. The reps wi…" at bounding box center [764, 284] width 765 height 15
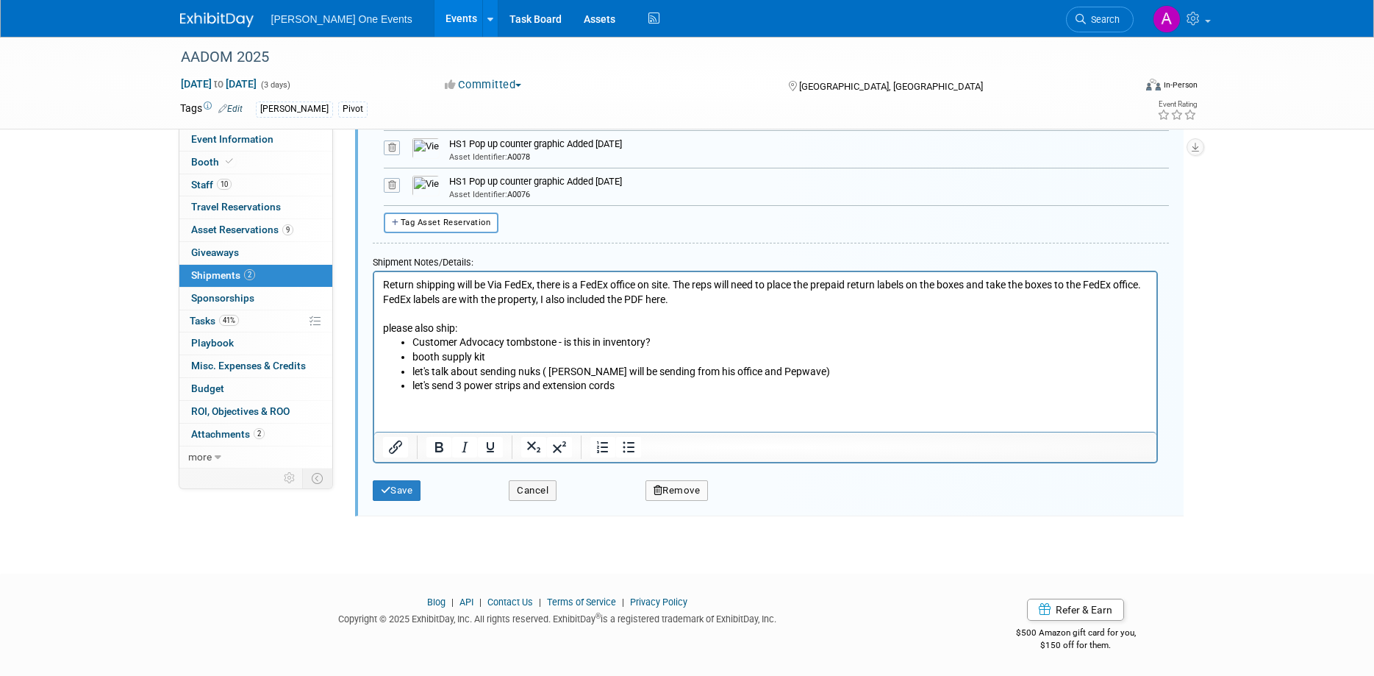
click at [737, 312] on p "Rich Text Area. Press ALT-0 for help." at bounding box center [764, 313] width 765 height 15
click at [715, 300] on p "Return shipping will be Via FedEx, there is a FedEx office on site. The reps wi…" at bounding box center [764, 291] width 765 height 29
click at [394, 494] on button "Save" at bounding box center [397, 490] width 49 height 21
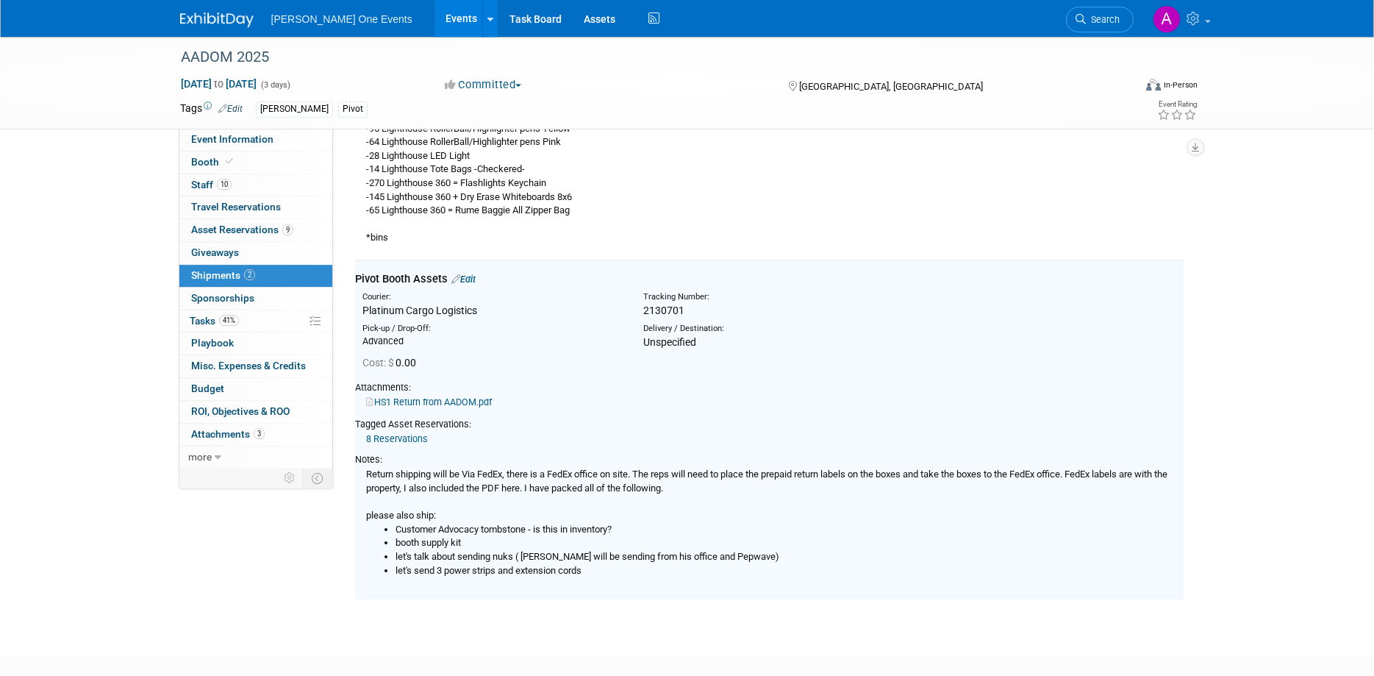
scroll to position [248, 0]
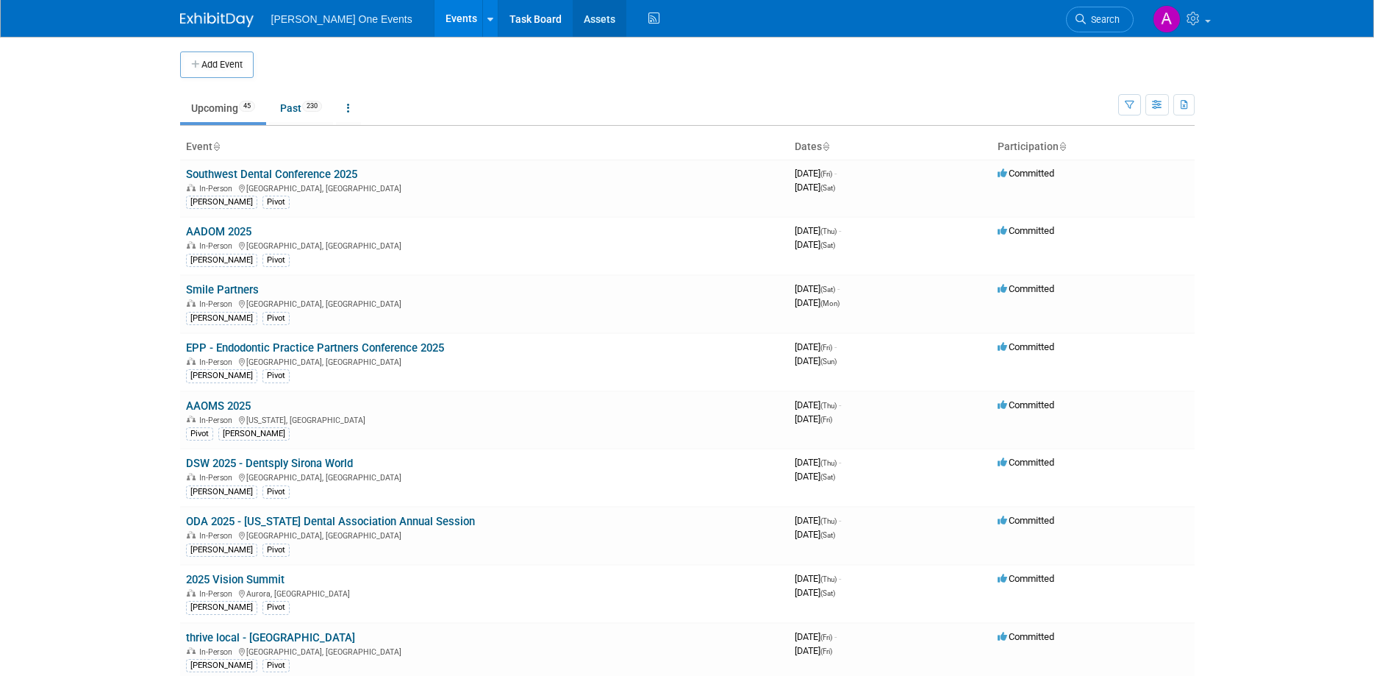
click at [587, 12] on link "Assets" at bounding box center [600, 18] width 54 height 37
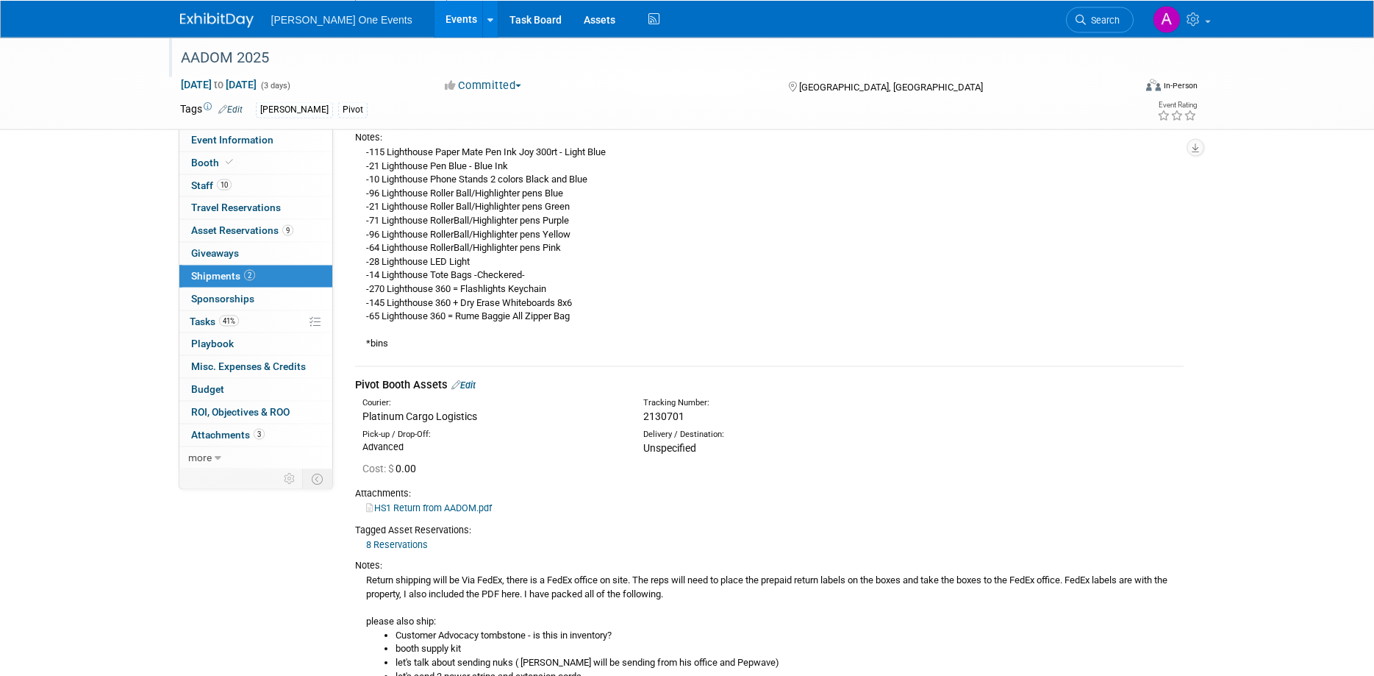
scroll to position [154, 0]
